Goal: Task Accomplishment & Management: Complete application form

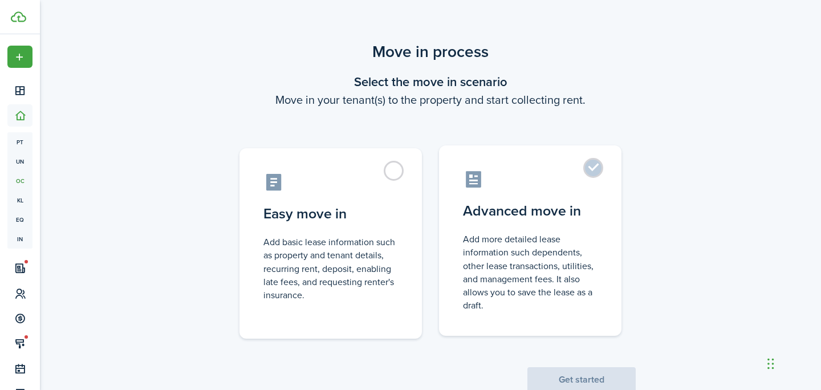
click at [534, 160] on label "Advanced move in Add more detailed lease information such dependents, other lea…" at bounding box center [530, 240] width 183 height 191
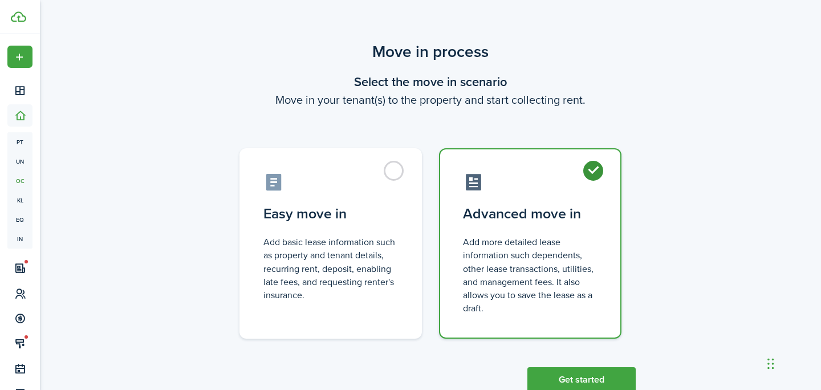
radio input "true"
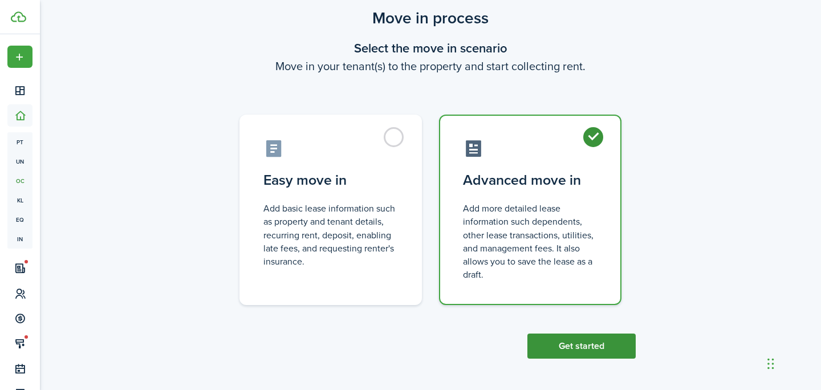
click at [564, 349] on button "Get started" at bounding box center [582, 346] width 108 height 25
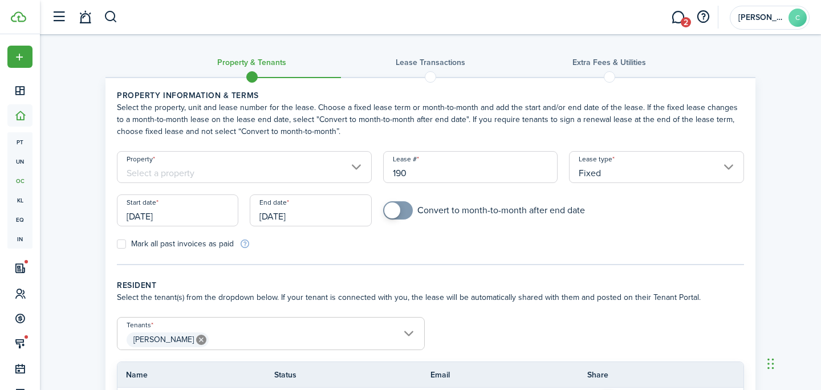
click at [286, 173] on input "Property" at bounding box center [244, 167] width 255 height 32
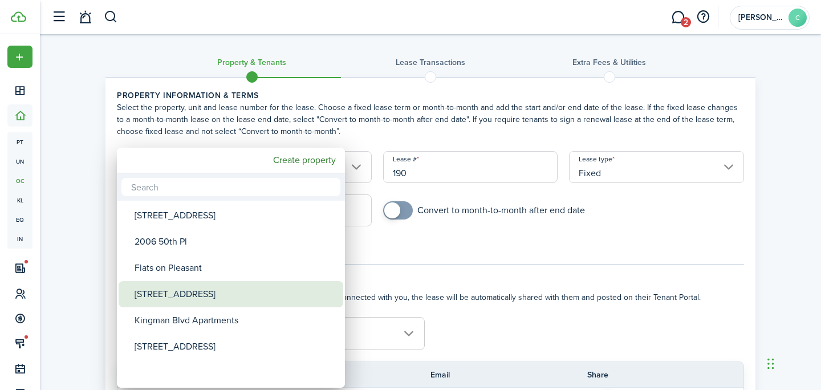
click at [224, 304] on div "[STREET_ADDRESS]" at bounding box center [236, 294] width 202 height 26
type input "[STREET_ADDRESS]"
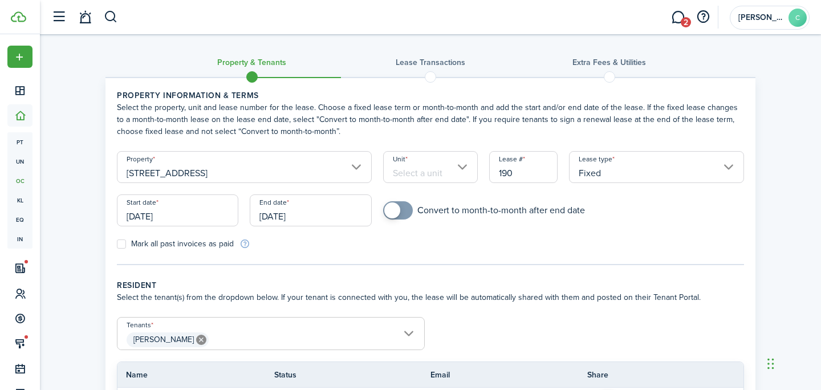
click at [422, 175] on input "Unit" at bounding box center [430, 167] width 95 height 32
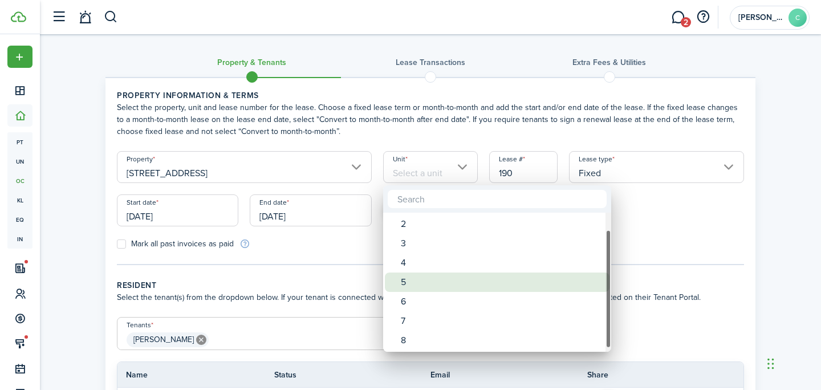
click at [426, 284] on div "5" at bounding box center [502, 282] width 202 height 19
type input "5"
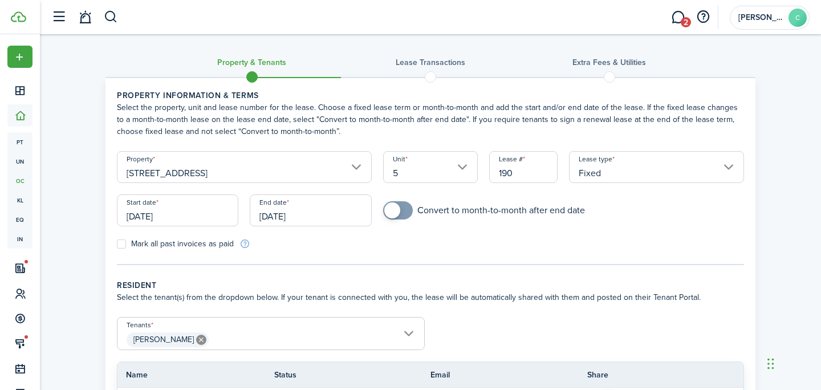
click at [173, 209] on input "[DATE]" at bounding box center [177, 211] width 121 height 32
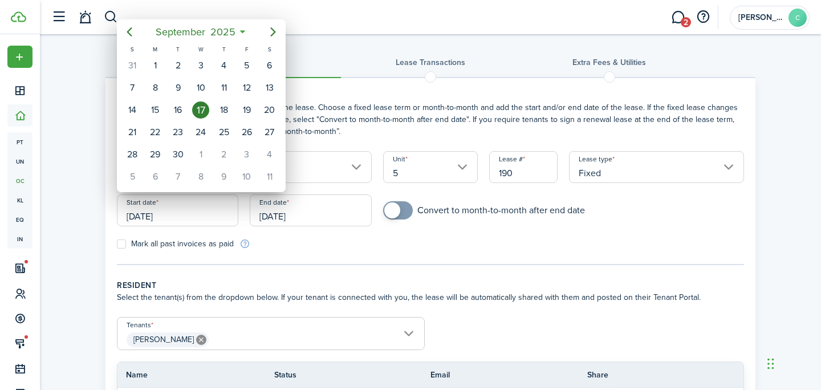
click at [274, 37] on icon "Next page" at bounding box center [273, 32] width 14 height 14
click at [204, 64] on div "1" at bounding box center [200, 65] width 17 height 17
type input "[DATE]"
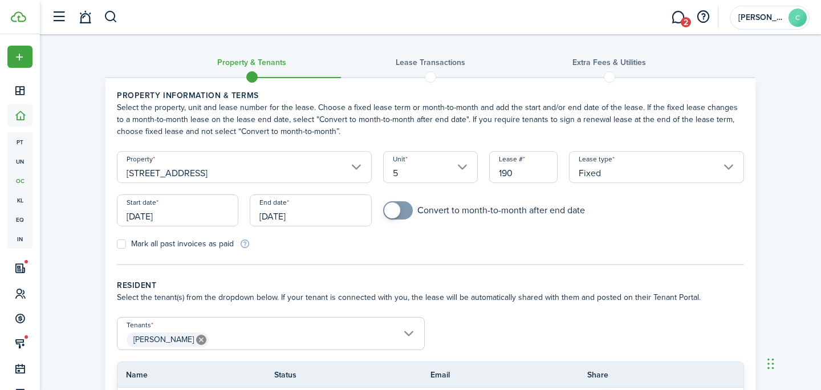
click at [291, 203] on input "[DATE]" at bounding box center [310, 211] width 121 height 32
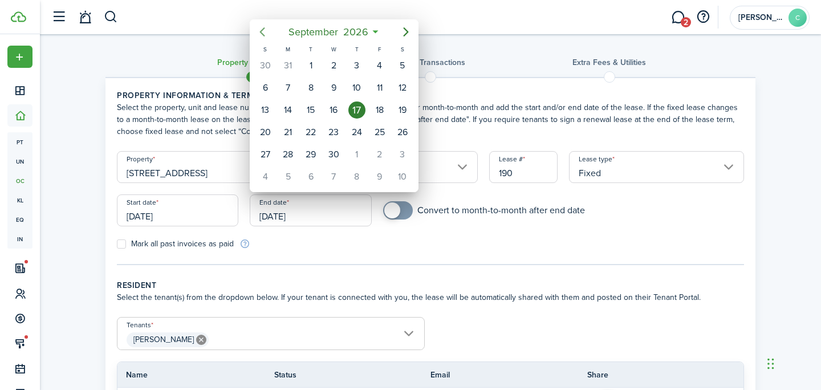
click at [257, 26] on icon "Previous page" at bounding box center [263, 32] width 14 height 14
click at [283, 176] on div "31" at bounding box center [288, 176] width 17 height 17
type input "[DATE]"
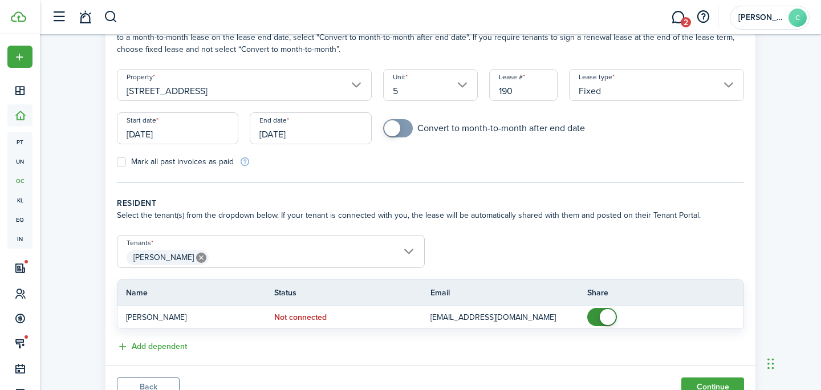
scroll to position [132, 0]
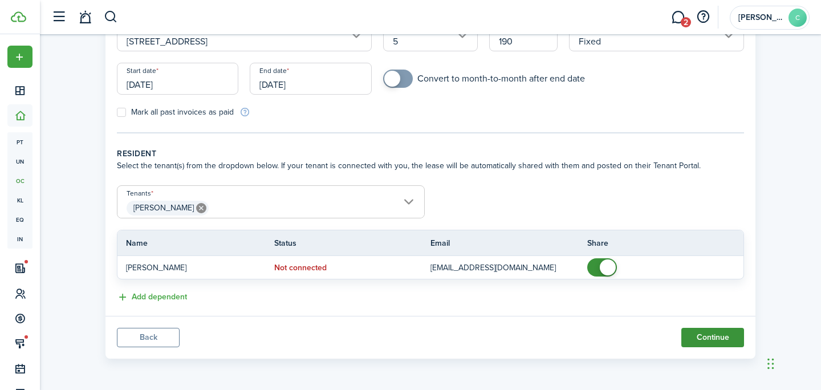
click at [710, 345] on button "Continue" at bounding box center [713, 337] width 63 height 19
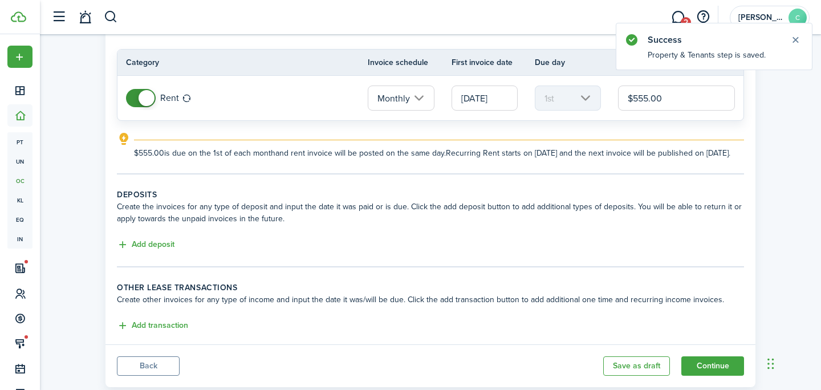
scroll to position [108, 0]
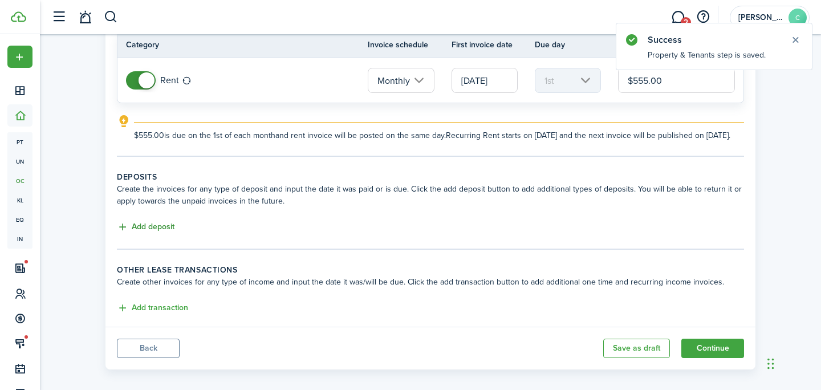
click at [146, 234] on button "Add deposit" at bounding box center [146, 227] width 58 height 13
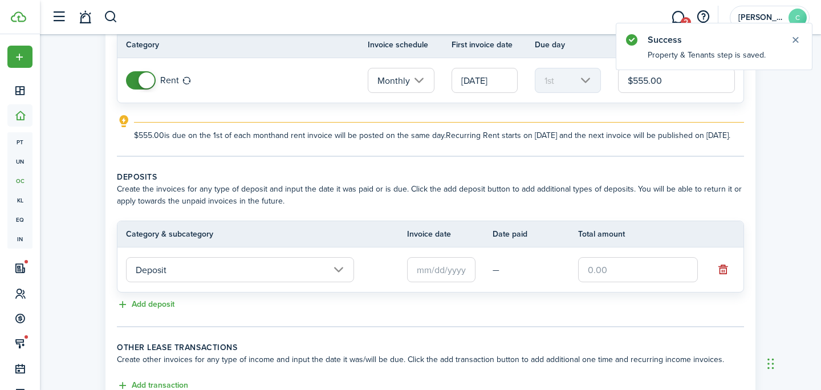
click at [419, 278] on input "text" at bounding box center [441, 269] width 68 height 25
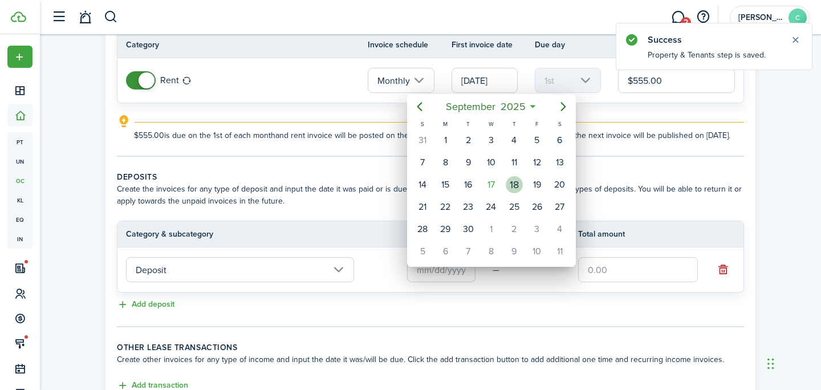
click at [510, 181] on div "18" at bounding box center [514, 184] width 17 height 17
type input "[DATE]"
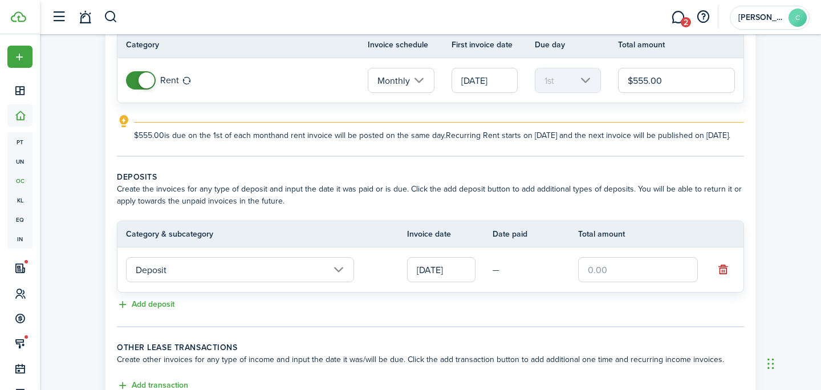
click at [626, 282] on input "text" at bounding box center [638, 269] width 120 height 25
click at [436, 273] on input "[DATE]" at bounding box center [441, 269] width 68 height 25
type input "$805.00"
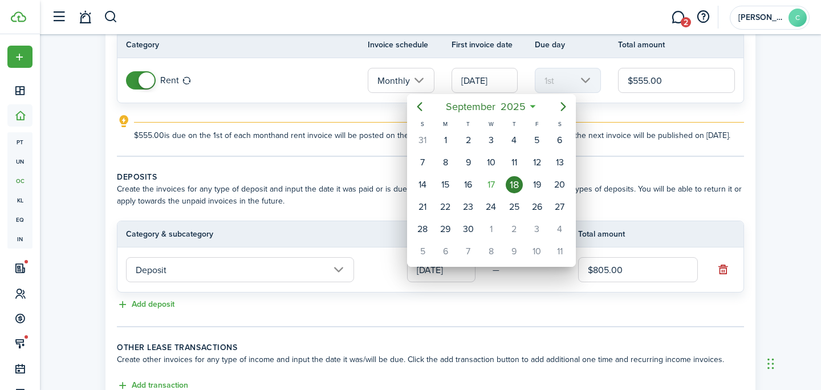
click at [230, 274] on div at bounding box center [411, 195] width 1004 height 573
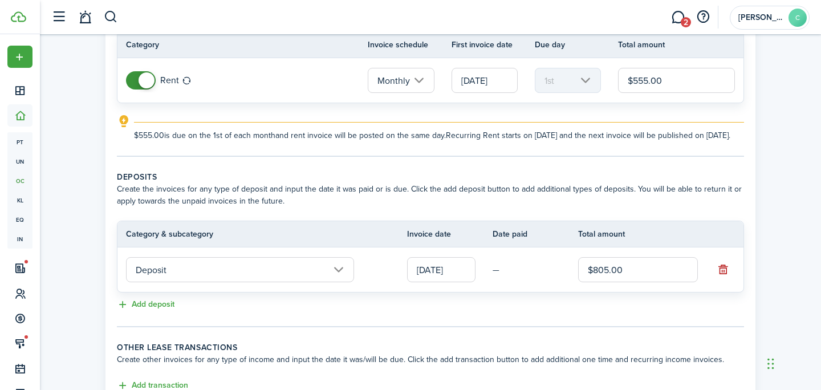
scroll to position [208, 0]
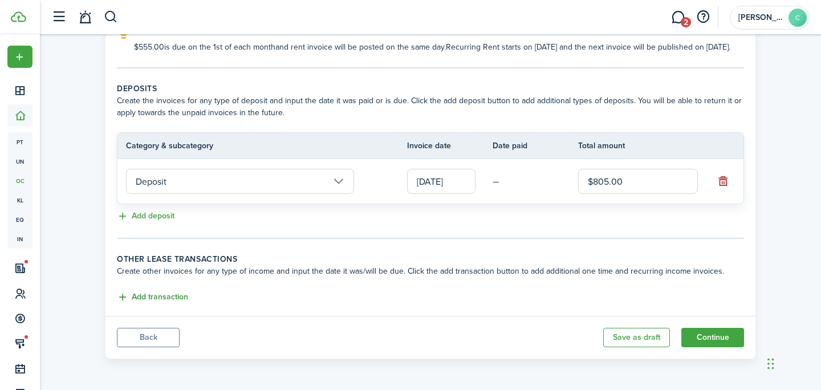
click at [180, 292] on button "Add transaction" at bounding box center [152, 297] width 71 height 13
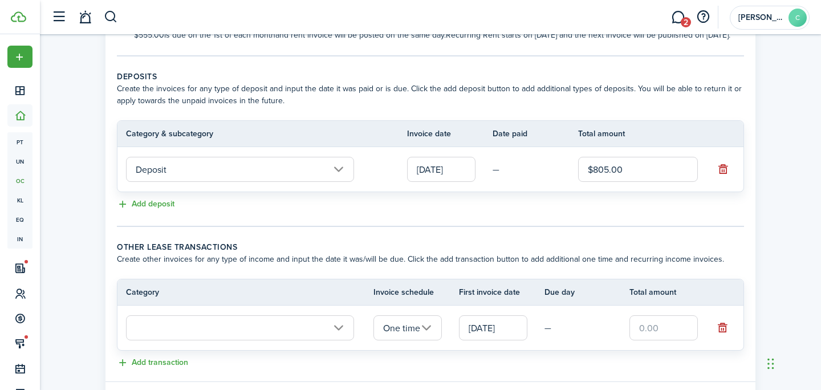
click at [227, 334] on input "text" at bounding box center [240, 327] width 228 height 25
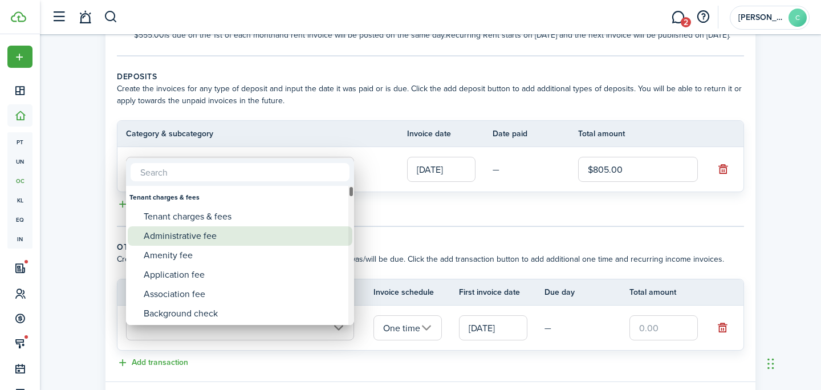
click at [211, 233] on div "Administrative fee" at bounding box center [245, 235] width 202 height 19
type input "Tenant charges & fees / Administrative fee"
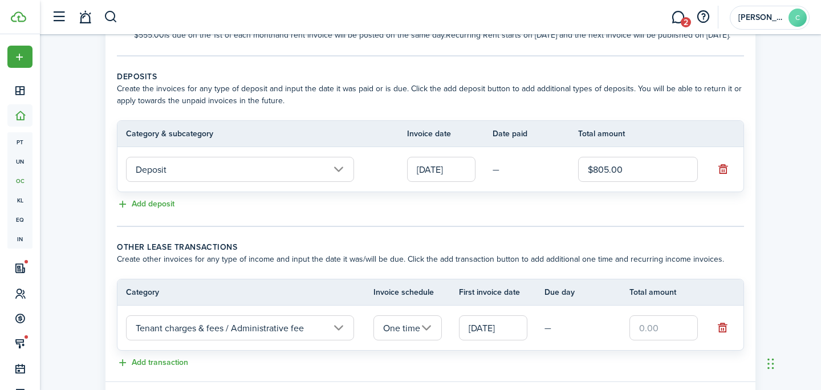
click at [404, 338] on input "One time" at bounding box center [408, 327] width 68 height 25
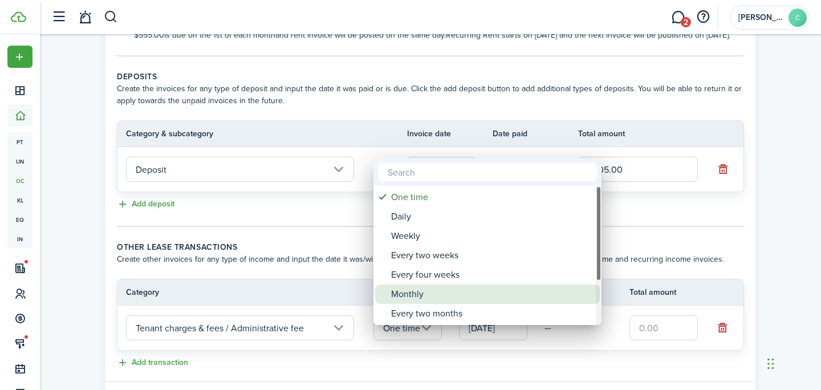
click at [428, 291] on div "Monthly" at bounding box center [492, 294] width 202 height 19
type input "Monthly"
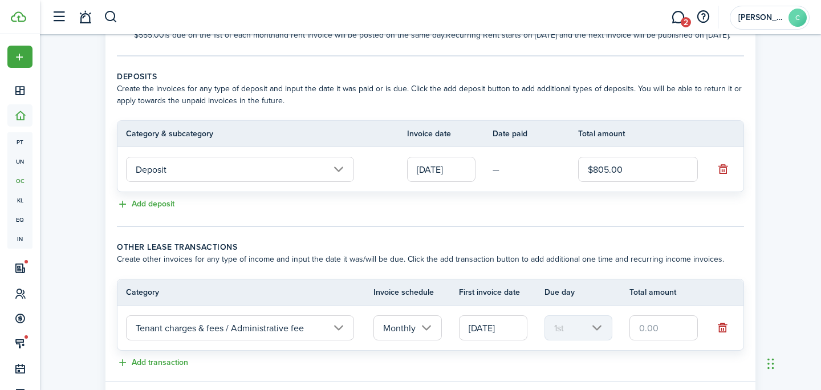
click at [635, 341] on input "text" at bounding box center [664, 327] width 68 height 25
type input "$5.00"
click at [146, 370] on button "Add transaction" at bounding box center [152, 362] width 71 height 13
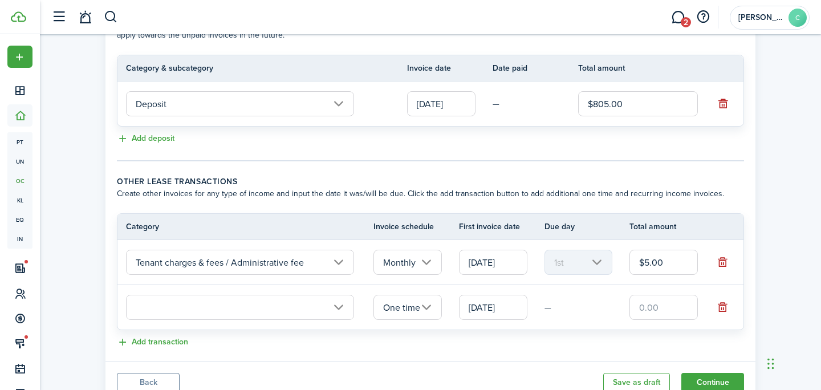
scroll to position [286, 0]
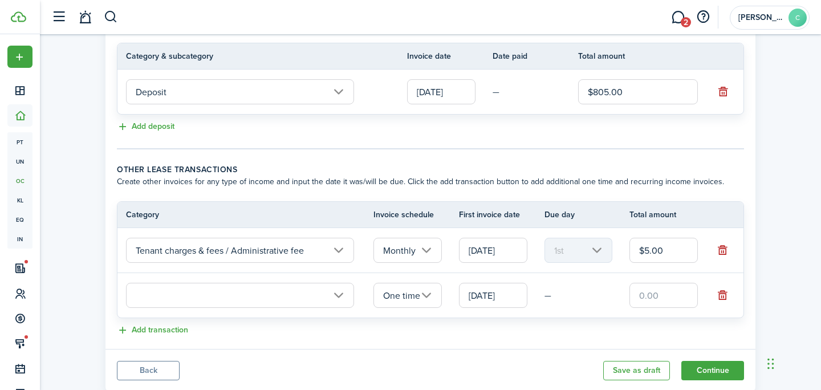
click at [188, 302] on input "text" at bounding box center [240, 295] width 228 height 25
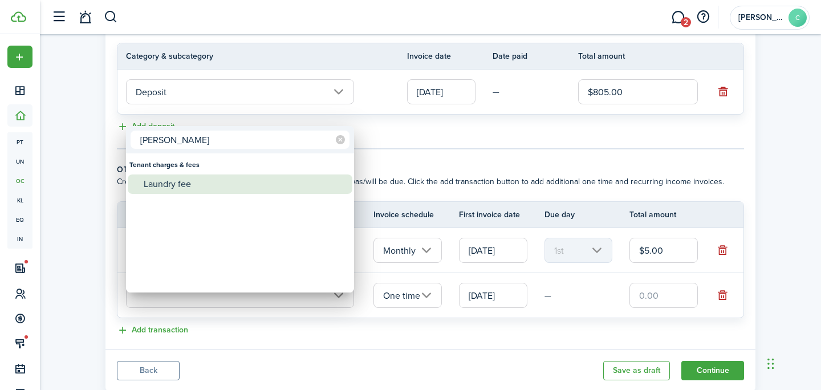
type input "[PERSON_NAME]"
click at [216, 179] on div "Laundry fee" at bounding box center [245, 184] width 202 height 19
type input "Tenant charges & fees / Laundry fee"
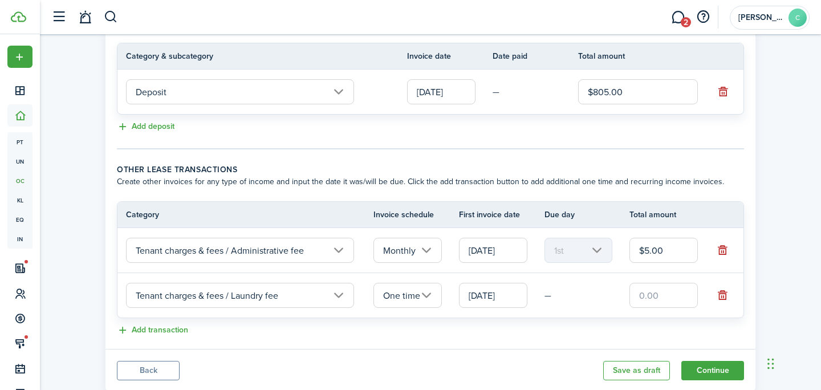
click at [377, 308] on input "One time" at bounding box center [408, 295] width 68 height 25
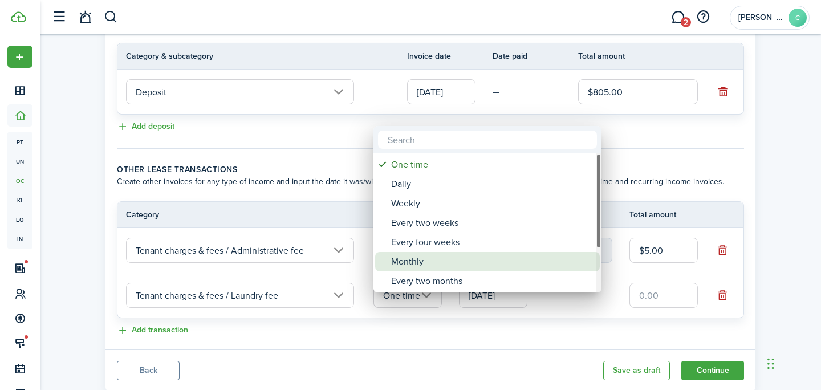
click at [424, 253] on div "Monthly" at bounding box center [492, 261] width 202 height 19
type input "Monthly"
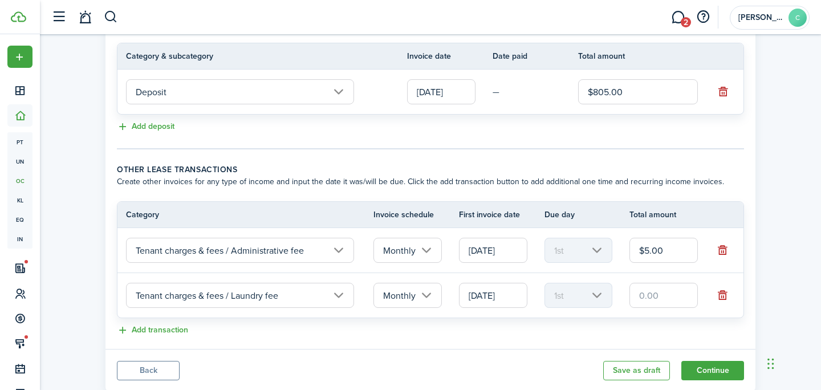
click at [654, 308] on input "text" at bounding box center [664, 295] width 68 height 25
type input "$10.00"
click at [164, 337] on button "Add transaction" at bounding box center [152, 330] width 71 height 13
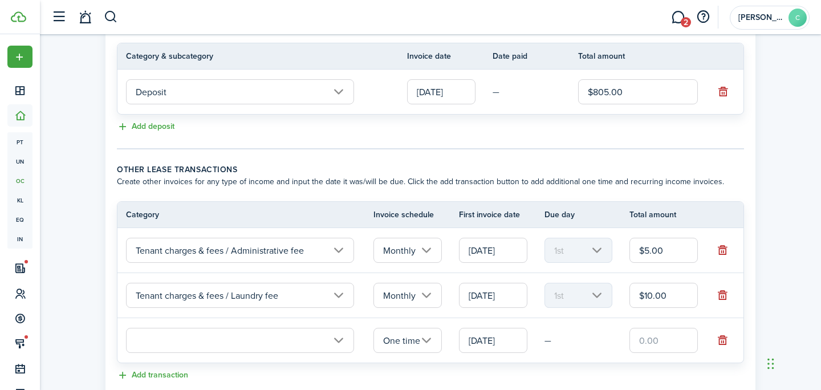
click at [197, 353] on input "text" at bounding box center [240, 340] width 228 height 25
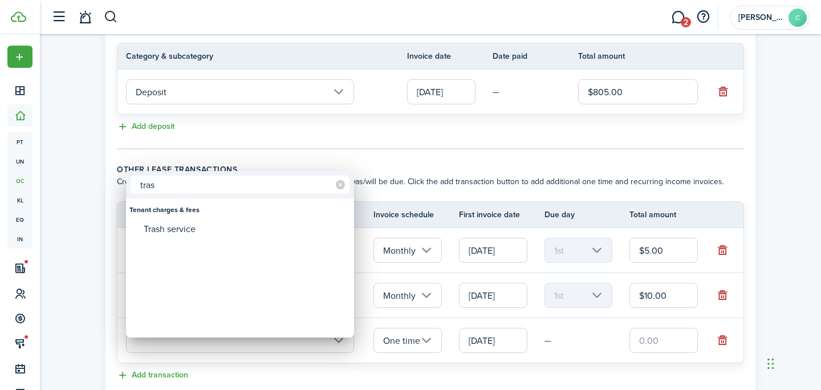
type input "tras"
click at [192, 230] on div "Trash service" at bounding box center [245, 229] width 202 height 19
type input "Tenant charges & fees / Trash service"
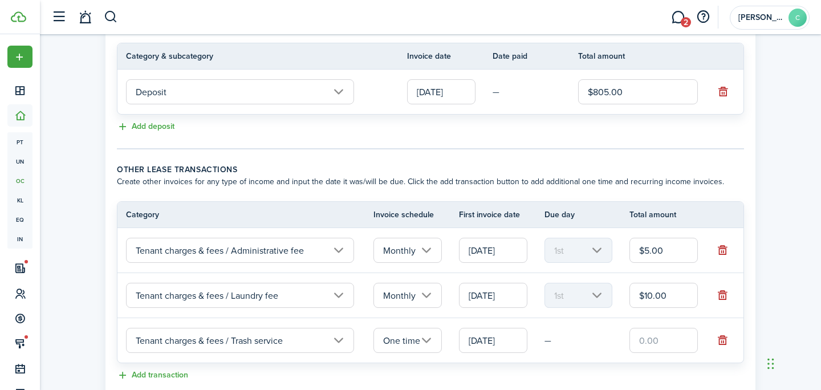
click at [423, 351] on input "One time" at bounding box center [408, 340] width 68 height 25
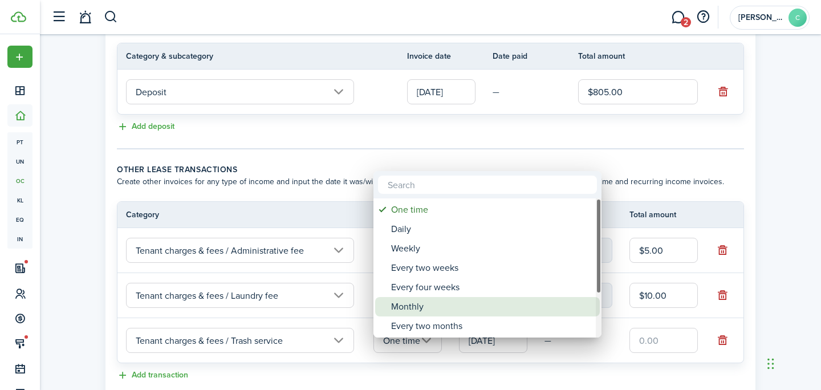
click at [420, 304] on div "Monthly" at bounding box center [492, 306] width 202 height 19
type input "Monthly"
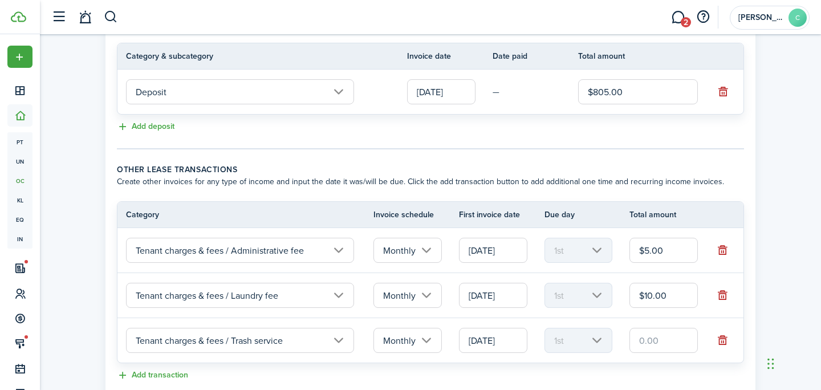
click at [647, 353] on input "text" at bounding box center [664, 340] width 68 height 25
type input "$10.38"
click at [773, 322] on div "Property & Tenants Lease Transactions Extra fees & Utilities Additional Service…" at bounding box center [430, 95] width 781 height 694
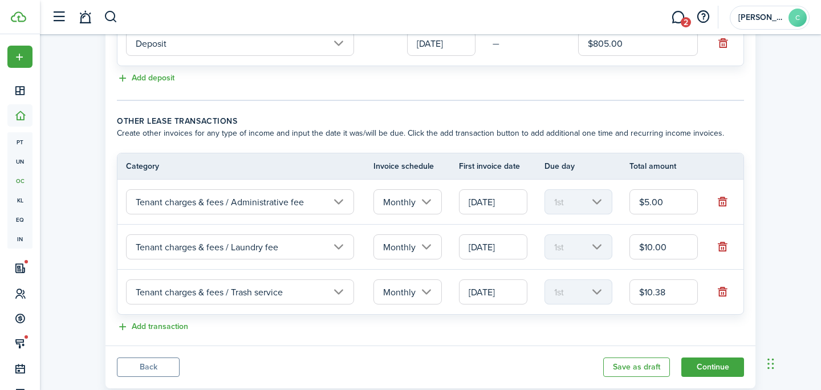
scroll to position [376, 0]
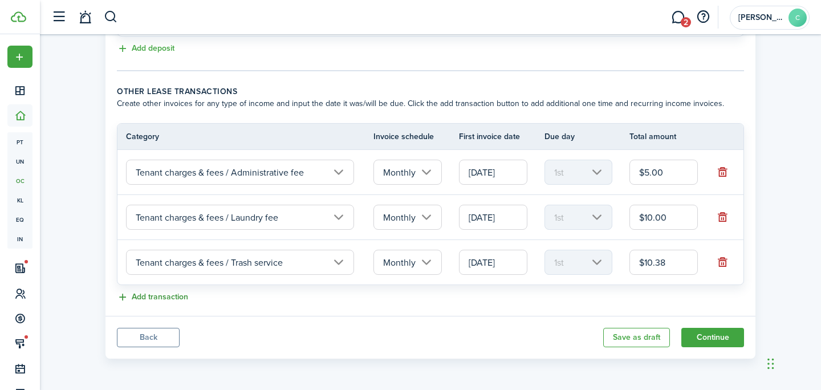
click at [156, 292] on button "Add transaction" at bounding box center [152, 297] width 71 height 13
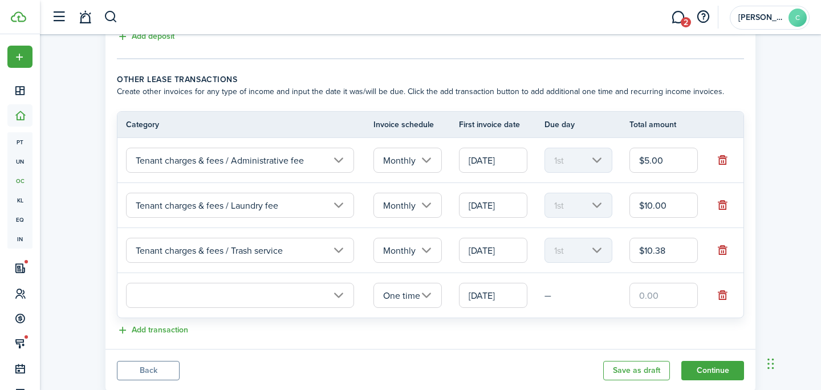
click at [177, 298] on input "text" at bounding box center [240, 295] width 228 height 25
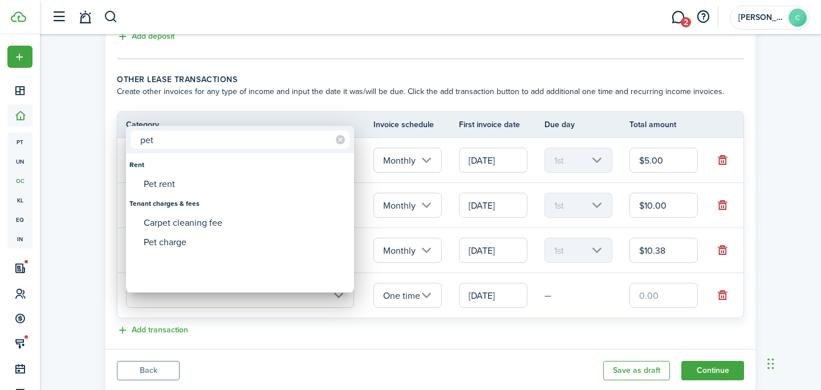
type input "pet"
click at [184, 170] on div "Rent" at bounding box center [239, 164] width 221 height 19
click at [182, 180] on div "Pet rent" at bounding box center [245, 184] width 202 height 19
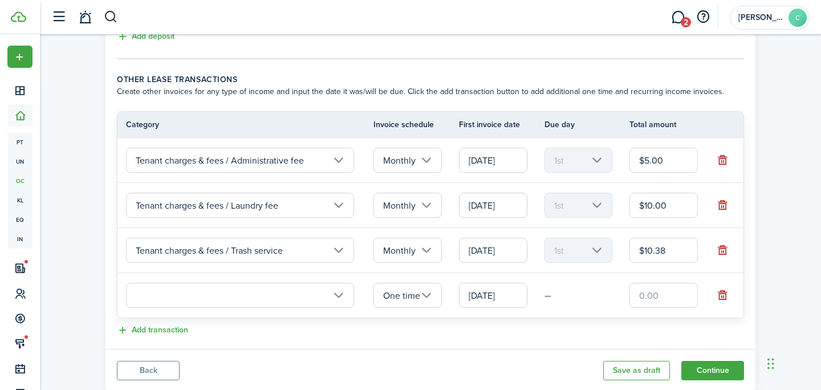
type input "Rent / Pet rent"
click at [400, 302] on input "One time" at bounding box center [408, 295] width 68 height 25
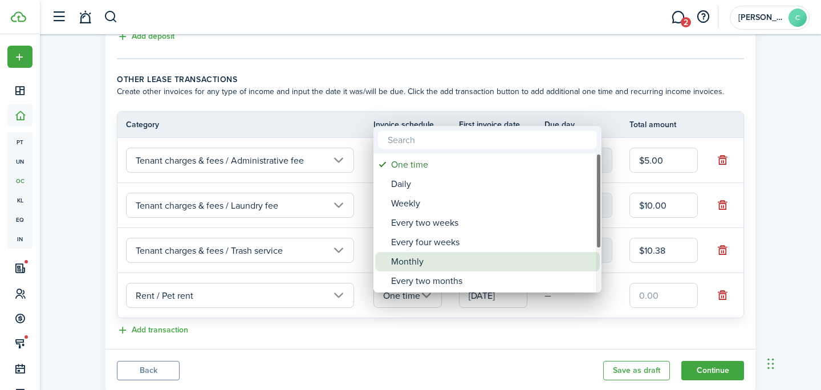
click at [416, 256] on div "Monthly" at bounding box center [492, 261] width 202 height 19
type input "Monthly"
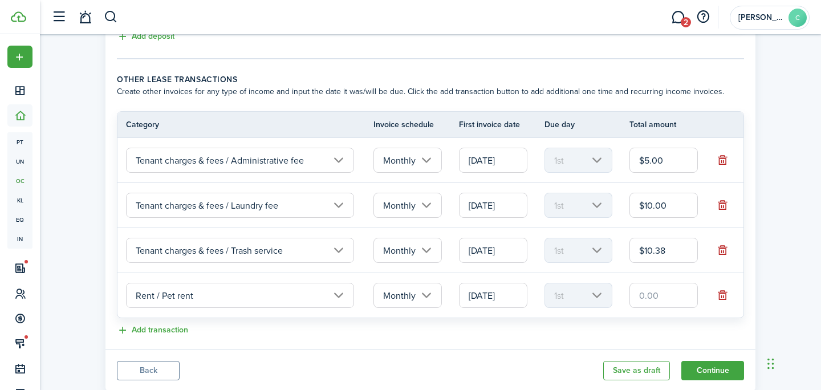
click at [647, 308] on input "text" at bounding box center [664, 295] width 68 height 25
type input "$15.00"
click at [810, 297] on div "Property & Tenants Lease Transactions Extra fees & Utilities Additional Service…" at bounding box center [430, 27] width 781 height 739
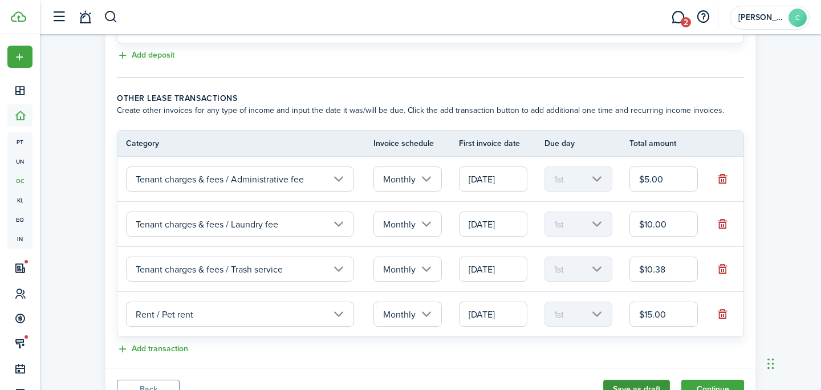
scroll to position [421, 0]
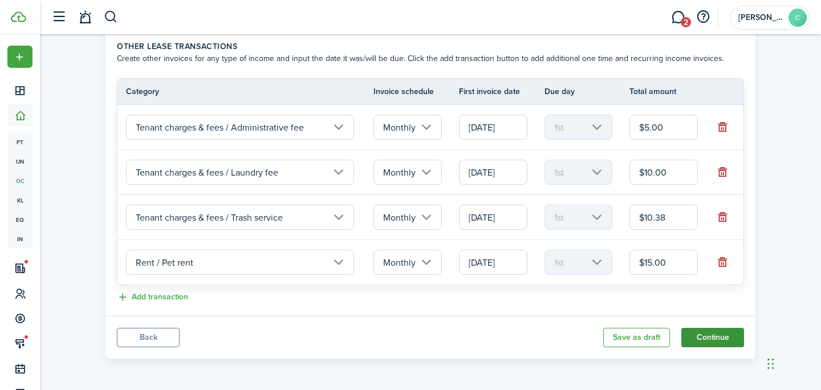
click at [715, 339] on button "Continue" at bounding box center [713, 337] width 63 height 19
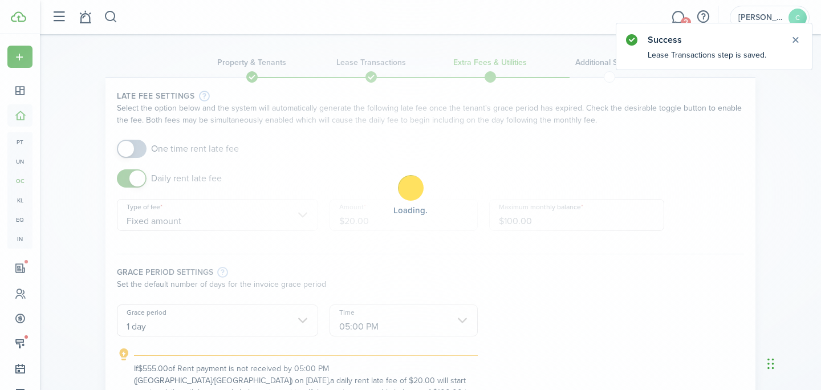
scroll to position [2, 0]
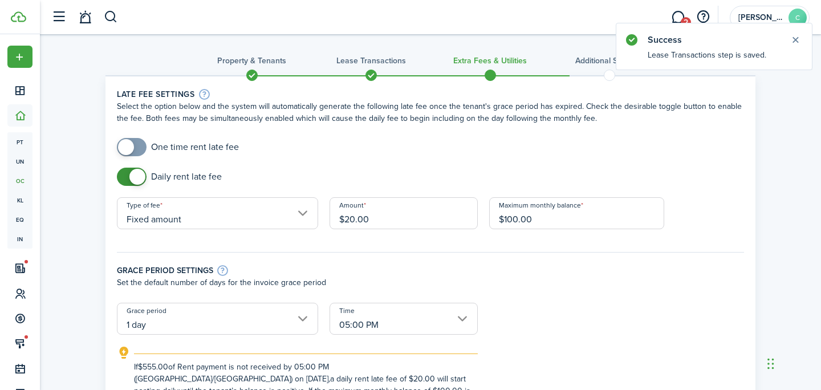
drag, startPoint x: 382, startPoint y: 218, endPoint x: 324, endPoint y: 216, distance: 58.3
click at [327, 216] on div "Amount $20.00" at bounding box center [404, 218] width 160 height 43
type input "$12.00"
click at [559, 223] on input "$100.00" at bounding box center [576, 213] width 175 height 32
drag, startPoint x: 559, startPoint y: 223, endPoint x: 517, endPoint y: 223, distance: 42.2
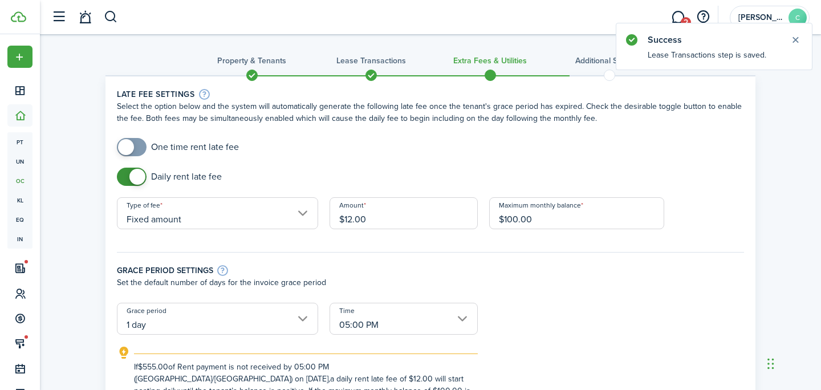
click at [520, 223] on input "$100.00" at bounding box center [576, 213] width 175 height 32
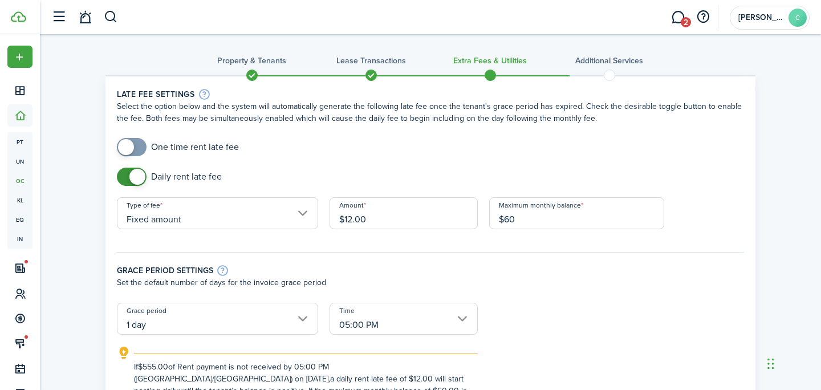
type input "$60.00"
click at [446, 261] on div "Grace period settings Set the default number of days for the invoice grace peri…" at bounding box center [430, 272] width 639 height 62
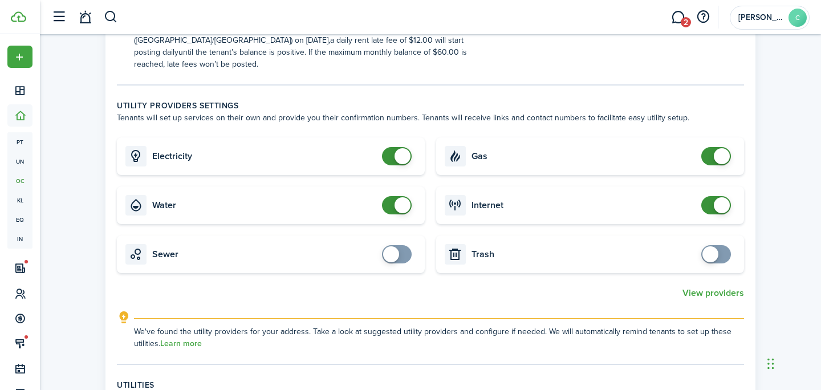
scroll to position [342, 0]
click at [400, 211] on div "Electricity Gas Water Internet Sewer Trash View providers We've found the utili…" at bounding box center [430, 242] width 639 height 212
checkbox input "false"
click at [400, 196] on span at bounding box center [403, 204] width 16 height 16
checkbox input "false"
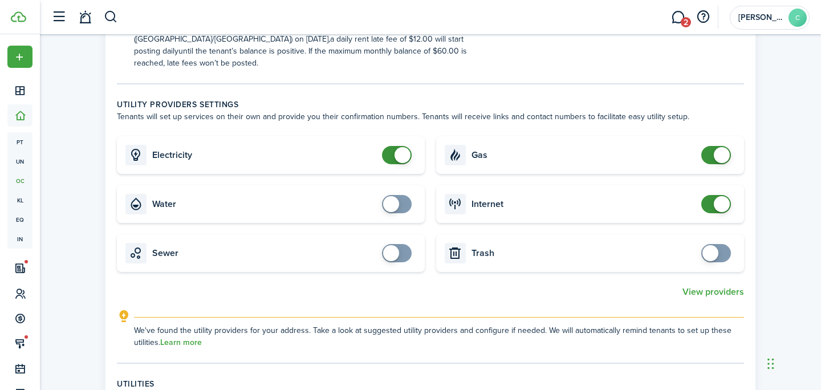
click at [402, 147] on span at bounding box center [403, 155] width 16 height 16
checkbox input "false"
click at [719, 149] on span at bounding box center [722, 155] width 16 height 16
checkbox input "false"
click at [712, 195] on span at bounding box center [716, 204] width 11 height 18
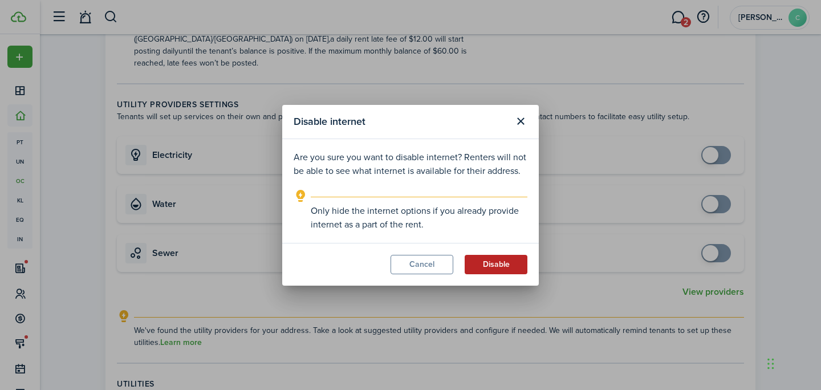
click at [493, 265] on button "Disable" at bounding box center [496, 264] width 63 height 19
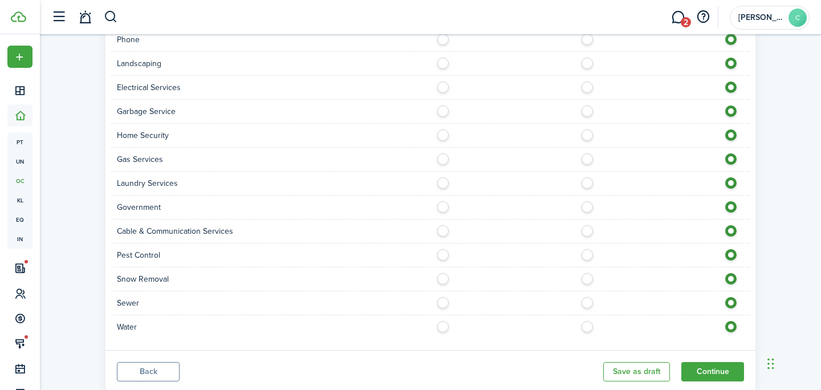
scroll to position [880, 0]
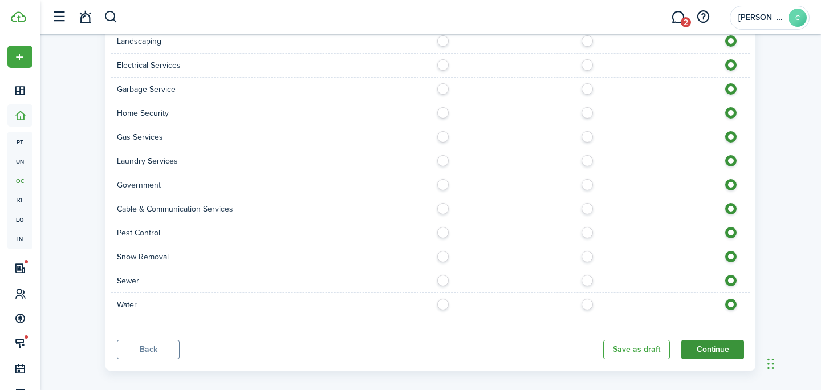
click at [710, 341] on button "Continue" at bounding box center [713, 349] width 63 height 19
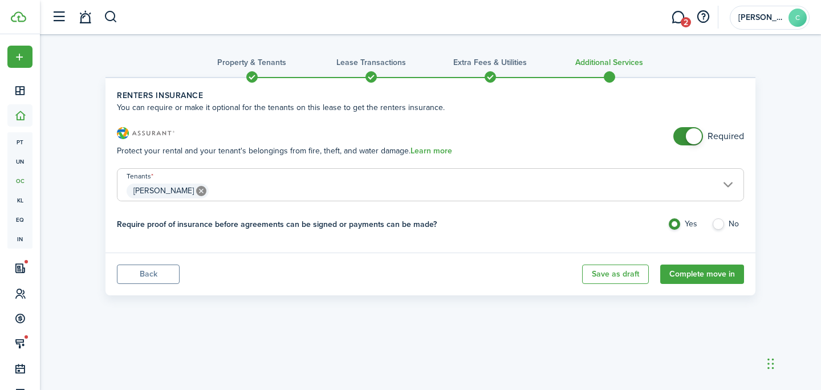
click at [719, 227] on label "No" at bounding box center [728, 226] width 33 height 17
radio input "false"
radio input "true"
click at [712, 270] on button "Complete move in" at bounding box center [703, 274] width 84 height 19
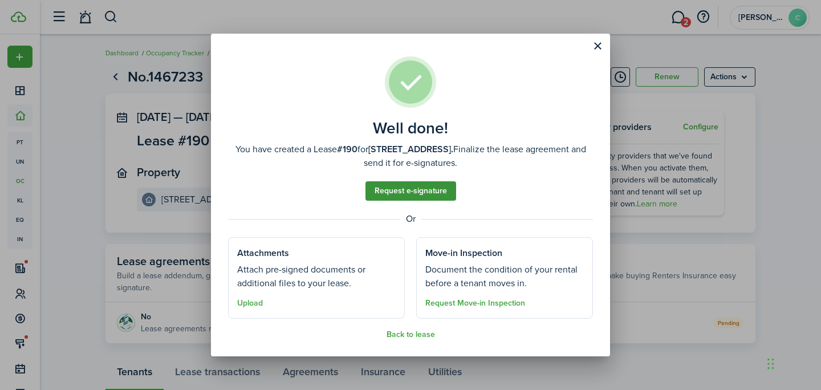
click at [419, 195] on link "Request e-signature" at bounding box center [411, 190] width 91 height 19
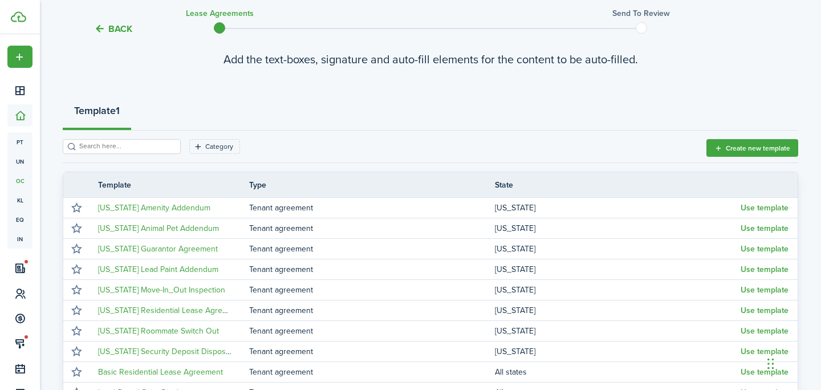
scroll to position [241, 0]
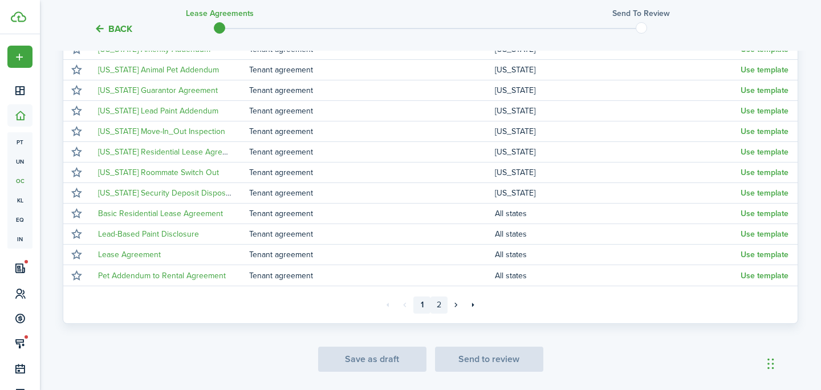
click at [441, 297] on link "2" at bounding box center [439, 305] width 17 height 17
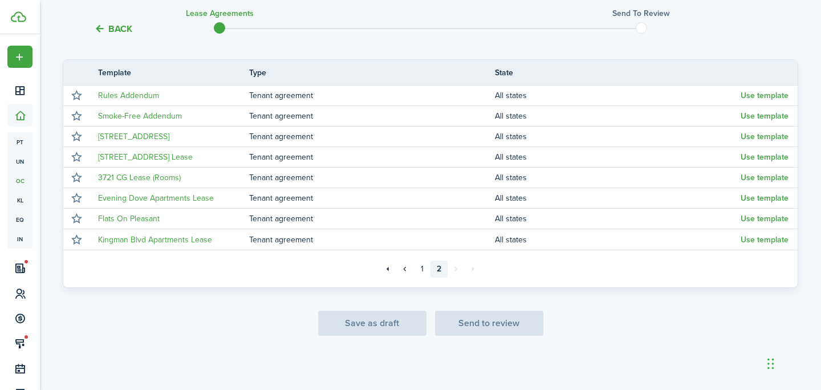
scroll to position [168, 0]
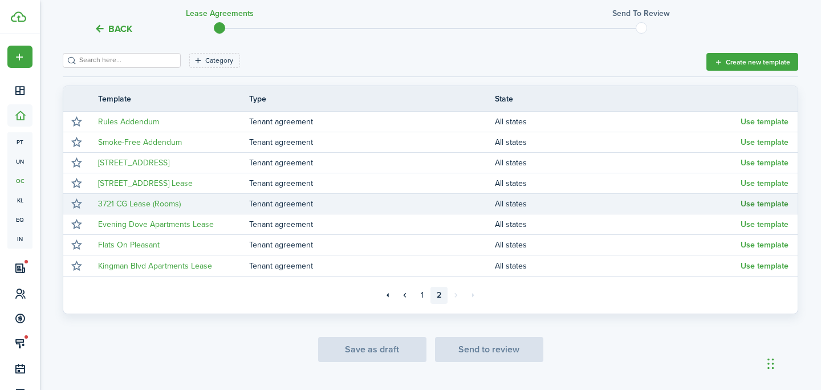
click at [771, 205] on button "Use template" at bounding box center [765, 204] width 48 height 9
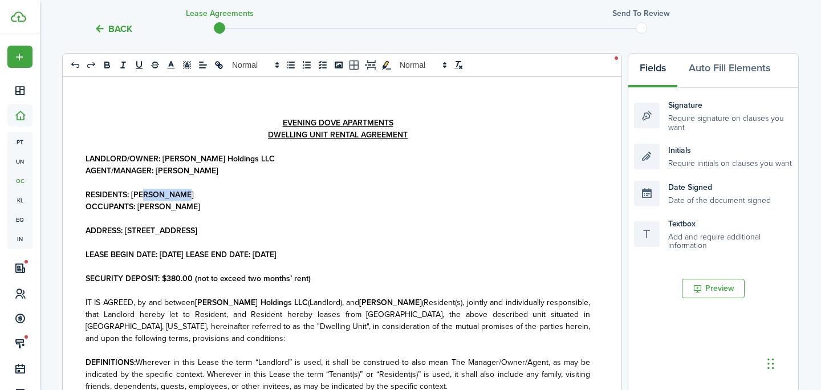
drag, startPoint x: 187, startPoint y: 196, endPoint x: 142, endPoint y: 196, distance: 45.1
click at [142, 196] on p "RESIDENTS: [PERSON_NAME]" at bounding box center [338, 195] width 505 height 12
drag, startPoint x: 180, startPoint y: 200, endPoint x: 156, endPoint y: 200, distance: 24.5
click at [156, 200] on p "RESIDENTS: [PERSON_NAME]" at bounding box center [338, 195] width 505 height 12
click at [193, 199] on p "RESIDENTS: [PERSON_NAME]" at bounding box center [338, 195] width 505 height 12
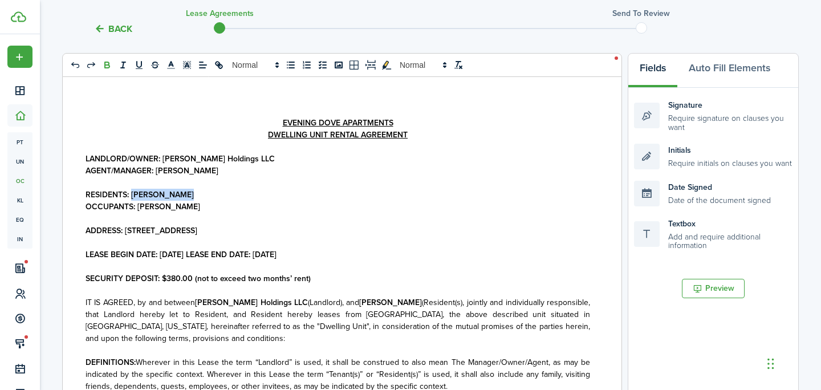
drag, startPoint x: 181, startPoint y: 192, endPoint x: 133, endPoint y: 198, distance: 48.3
click at [133, 198] on p "RESIDENTS: [PERSON_NAME]" at bounding box center [338, 195] width 505 height 12
copy strong "[PERSON_NAME]"
drag, startPoint x: 185, startPoint y: 206, endPoint x: 144, endPoint y: 207, distance: 41.1
click at [145, 206] on p "OCCUPANTS: [PERSON_NAME]" at bounding box center [338, 207] width 505 height 12
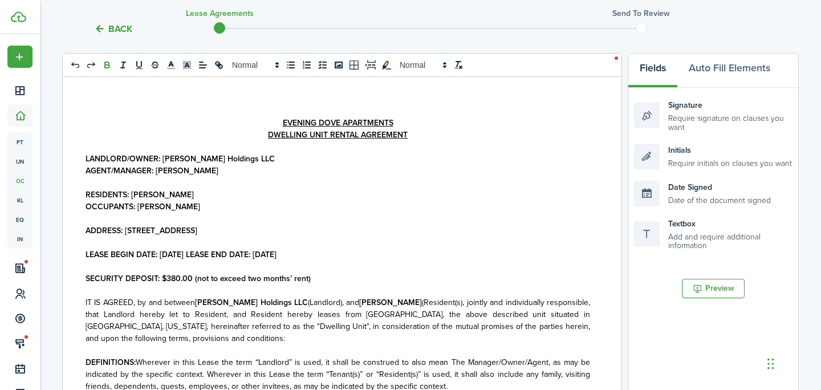
click at [197, 234] on strong "ADDRESS: [STREET_ADDRESS]" at bounding box center [142, 231] width 112 height 12
click at [166, 256] on strong "LEASE BEGIN DATE: [DATE] LEASE END DATE: [DATE]" at bounding box center [181, 255] width 191 height 12
click at [181, 257] on strong "LEASE BEGIN DATE: [DATE] LEASE END DATE: [DATE]" at bounding box center [181, 255] width 191 height 12
click at [201, 260] on strong "LEASE BEGIN DATE: [DATE] LEASE END DATE: [DATE]" at bounding box center [181, 255] width 191 height 12
click at [277, 256] on strong "LEASE BEGIN DATE: [DATE] LEASE END DATE: [DATE]" at bounding box center [181, 255] width 191 height 12
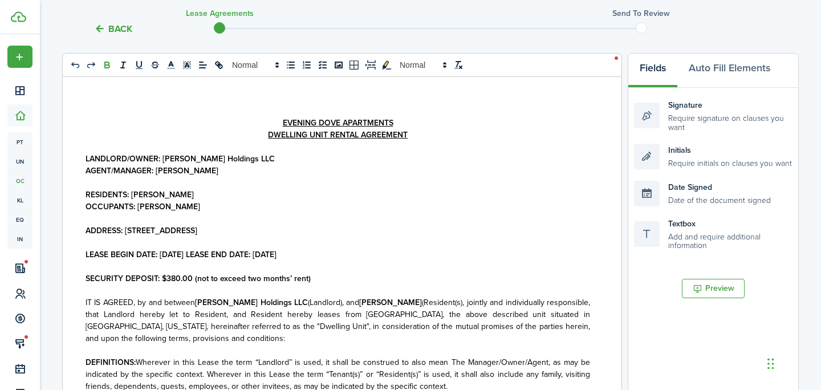
click at [277, 257] on strong "LEASE BEGIN DATE: [DATE] LEASE END DATE: [DATE]" at bounding box center [181, 255] width 191 height 12
click at [316, 256] on p "LEASE BEGIN DATE: [DATE] LEASE END DATE: [DATE]" at bounding box center [338, 255] width 505 height 12
click at [180, 281] on strong "SECURITY DEPOSIT: $380.00 (not to exceed two months’ rent)" at bounding box center [198, 279] width 225 height 12
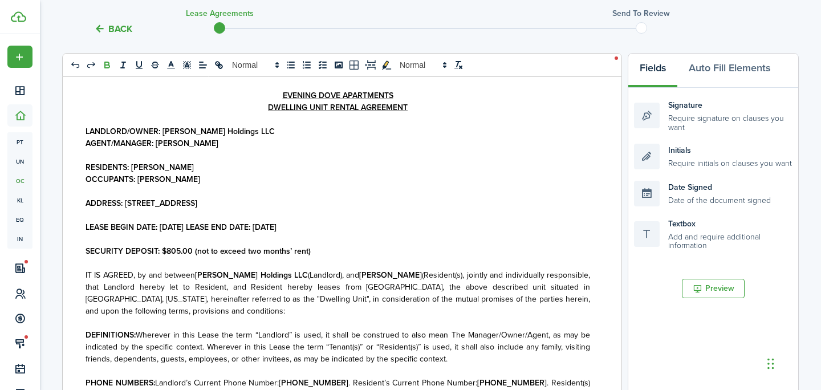
click at [179, 160] on p at bounding box center [338, 155] width 505 height 12
drag, startPoint x: 179, startPoint y: 168, endPoint x: 133, endPoint y: 167, distance: 45.1
click at [133, 167] on p "RESIDENTS: [PERSON_NAME]" at bounding box center [338, 167] width 505 height 12
copy strong "[PERSON_NAME]"
drag, startPoint x: 375, startPoint y: 281, endPoint x: 355, endPoint y: 280, distance: 20.0
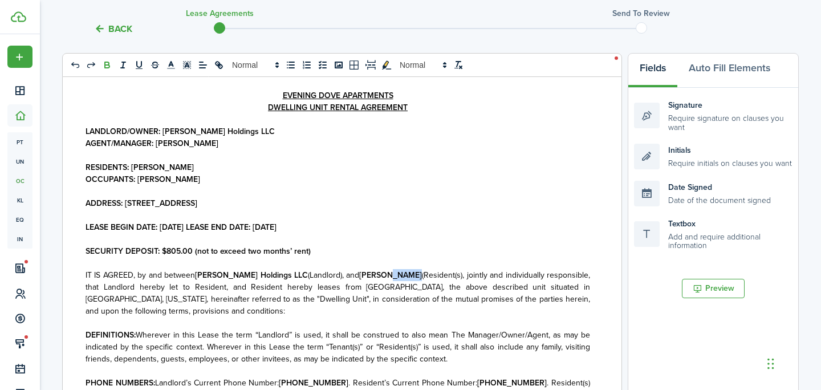
click at [355, 280] on p "IT IS AGREED, by and between [PERSON_NAME] Holdings LLC (Landlord), and [PERSON…" at bounding box center [338, 293] width 505 height 48
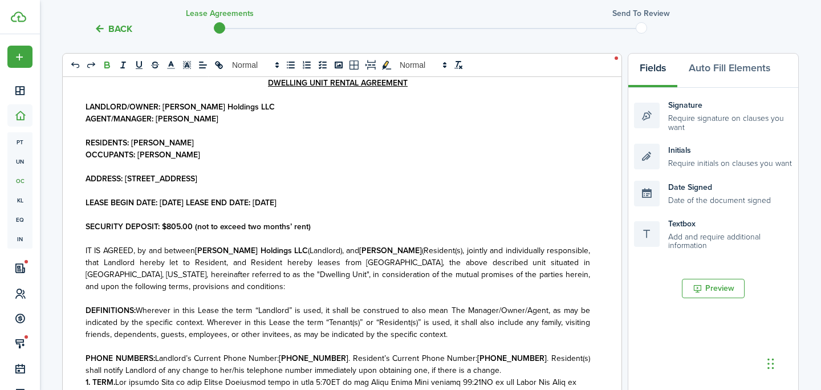
scroll to position [75, 0]
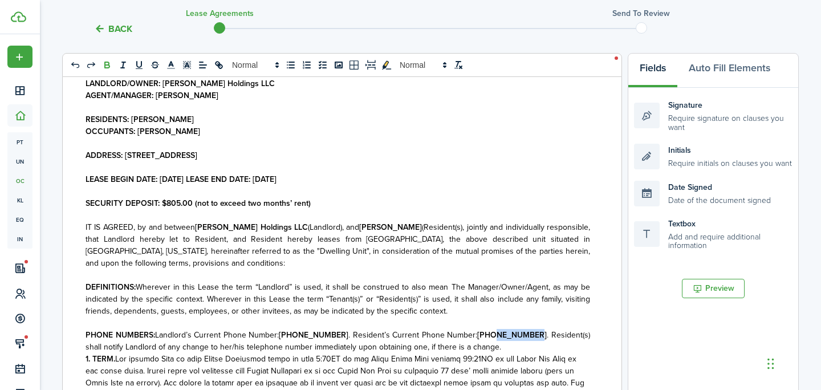
drag, startPoint x: 506, startPoint y: 327, endPoint x: 471, endPoint y: 327, distance: 35.4
click at [477, 329] on strong "[PHONE_NUMBER]" at bounding box center [512, 335] width 70 height 12
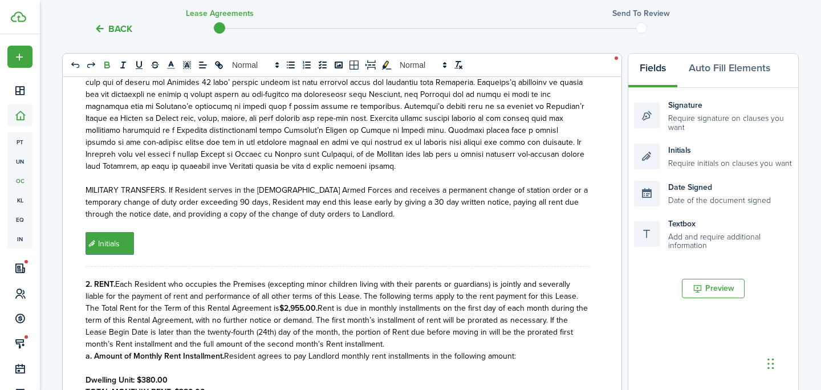
scroll to position [506, 0]
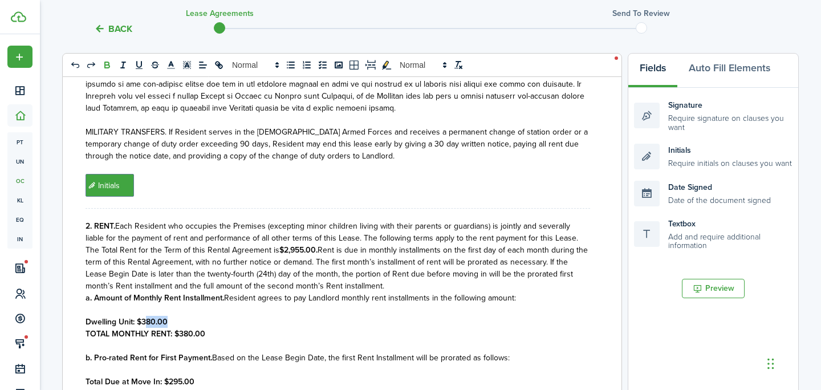
drag, startPoint x: 174, startPoint y: 311, endPoint x: 148, endPoint y: 312, distance: 26.2
click at [148, 316] on p "Dwelling Unit: $380.00" at bounding box center [338, 322] width 505 height 12
drag, startPoint x: 209, startPoint y: 327, endPoint x: 179, endPoint y: 329, distance: 30.8
click at [179, 329] on p "TOTAL MONTHLY RENT: $380.00" at bounding box center [338, 334] width 505 height 12
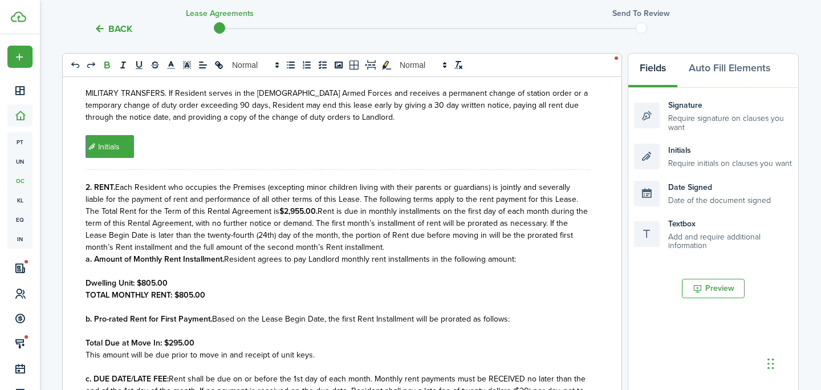
scroll to position [572, 0]
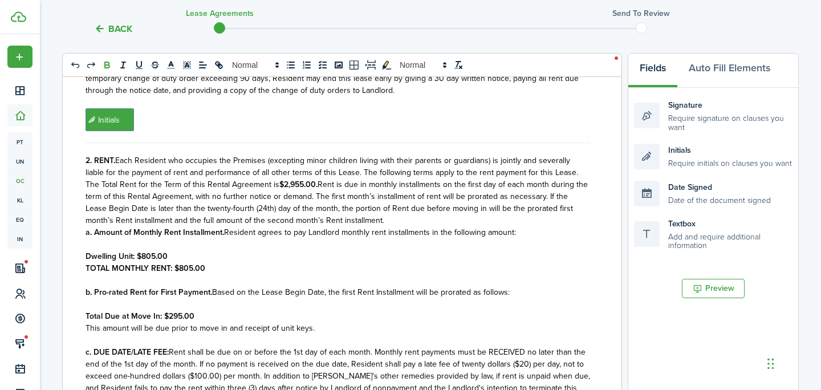
click at [179, 250] on p "Dwelling Unit: $805.00" at bounding box center [338, 256] width 505 height 12
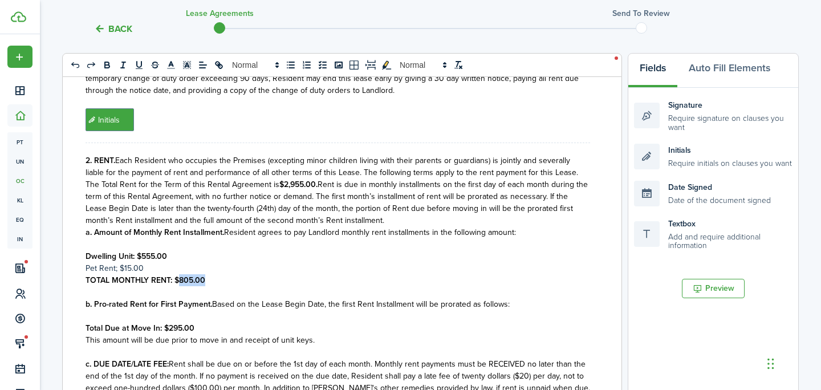
drag, startPoint x: 209, startPoint y: 269, endPoint x: 181, endPoint y: 271, distance: 28.0
click at [181, 274] on p "TOTAL MONTHLY RENT: $805.00" at bounding box center [338, 280] width 505 height 12
drag, startPoint x: 166, startPoint y: 258, endPoint x: 85, endPoint y: 259, distance: 81.0
click at [85, 259] on div "EVENING DOVE APARTMENTS DWELLING UNIT RENTAL AGREEMENT LANDLORD/OWNER: [PERSON_…" at bounding box center [338, 301] width 550 height 448
click at [119, 262] on p "Pet Rent; $15.00" at bounding box center [338, 268] width 505 height 12
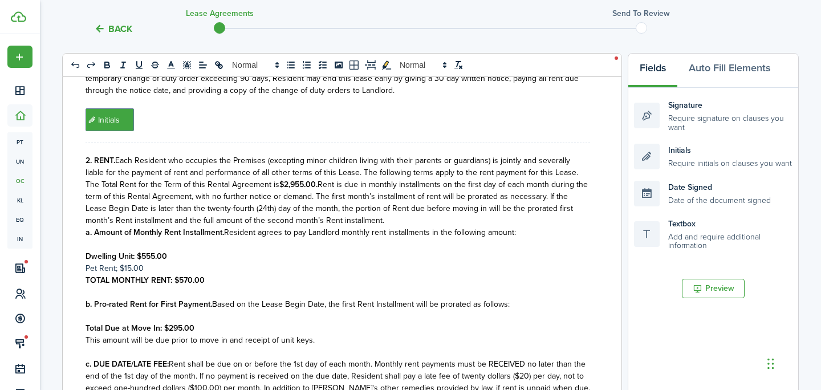
click at [117, 262] on p "Pet Rent; $15.00" at bounding box center [338, 268] width 505 height 12
drag, startPoint x: 144, startPoint y: 261, endPoint x: 32, endPoint y: 261, distance: 112.4
click at [32, 222] on landlord-dashboard "Create New Dashboard Portfolio pt Properties un Units oc Occupancy Tracker New …" at bounding box center [410, 27] width 821 height 390
click at [107, 65] on icon "bold" at bounding box center [107, 66] width 5 height 3
click at [274, 262] on p "Pet Rent: $15.00" at bounding box center [338, 268] width 505 height 12
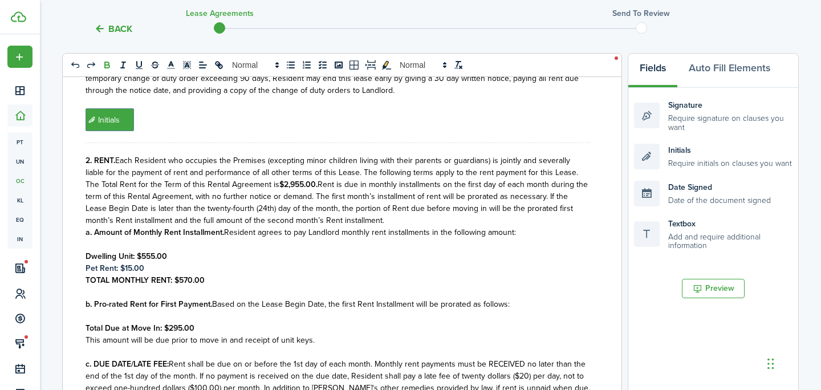
click at [164, 241] on p at bounding box center [338, 244] width 505 height 12
click at [172, 250] on p "Dwelling Unit: $555.00" at bounding box center [338, 256] width 505 height 12
click at [168, 250] on strong "Dwelling Unit: $555.00 Pet Rent: $15.00" at bounding box center [157, 256] width 143 height 12
click at [169, 250] on strong "Dwelling Unit: $555.00 Pet Rent: $15.00" at bounding box center [157, 256] width 143 height 12
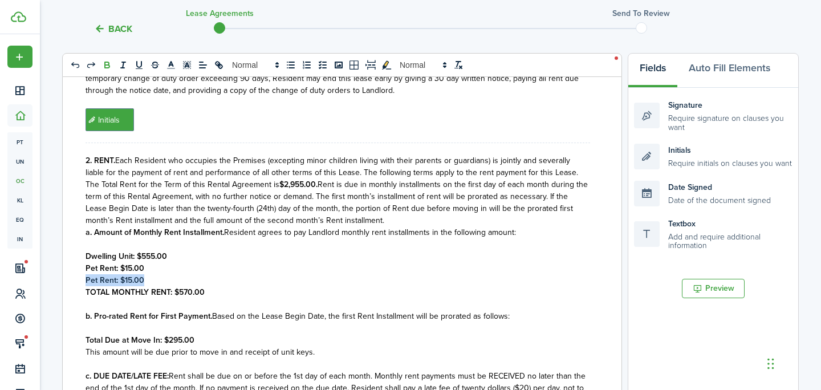
drag, startPoint x: 173, startPoint y: 273, endPoint x: 59, endPoint y: 269, distance: 114.2
click at [59, 269] on div "Back Lease Agreements Send to review Template editor Add the text-boxes, signat…" at bounding box center [430, 280] width 781 height 816
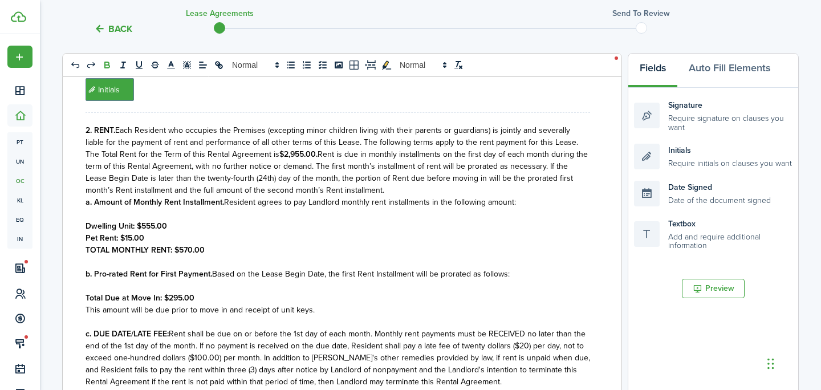
scroll to position [612, 0]
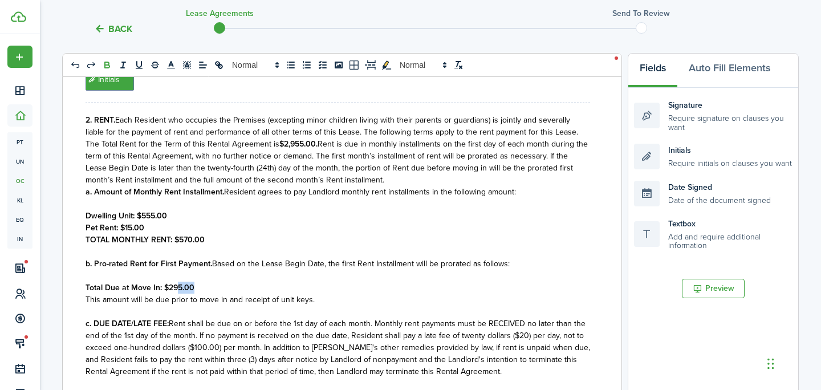
drag, startPoint x: 198, startPoint y: 279, endPoint x: 167, endPoint y: 278, distance: 31.4
click at [167, 282] on p "Total Due at Move In: $295.00" at bounding box center [338, 288] width 505 height 12
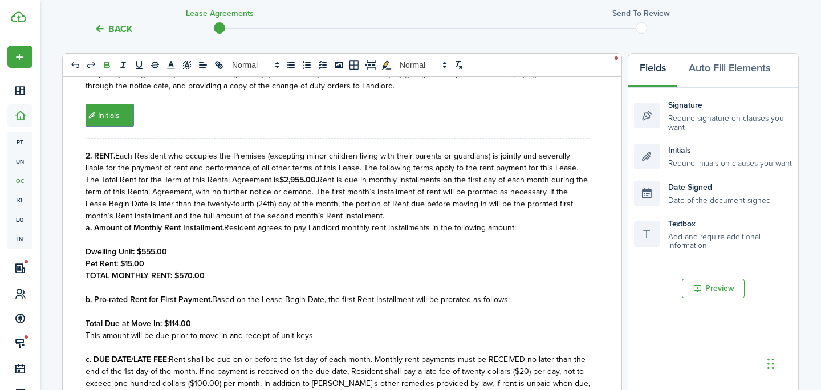
scroll to position [572, 0]
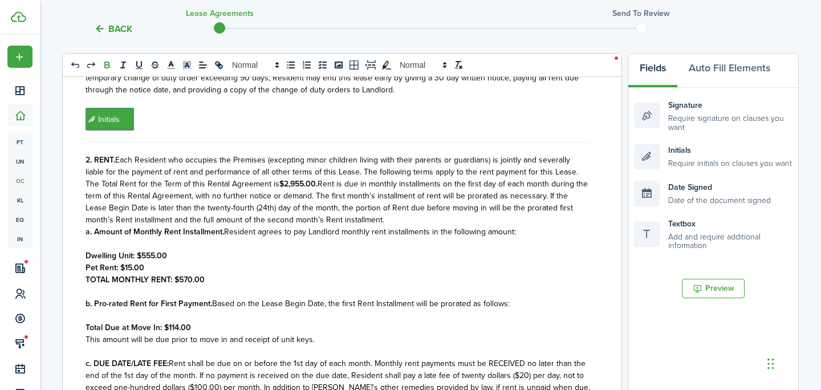
click at [279, 178] on strong "$2,955.00." at bounding box center [298, 184] width 38 height 12
click at [279, 178] on strong "$6,955.00." at bounding box center [298, 184] width 38 height 12
click at [292, 238] on p at bounding box center [338, 244] width 505 height 12
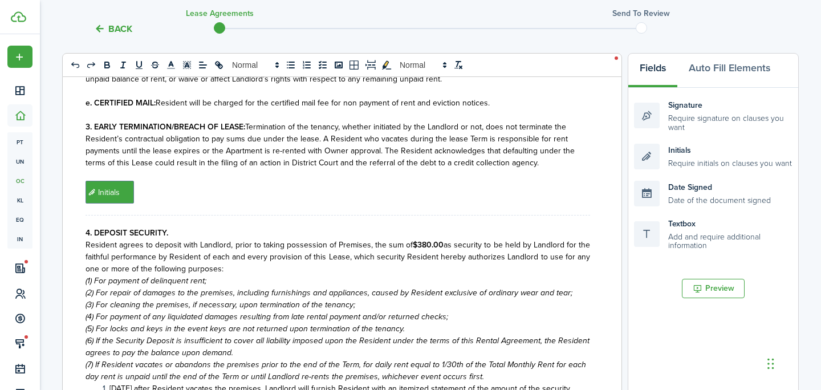
scroll to position [1147, 0]
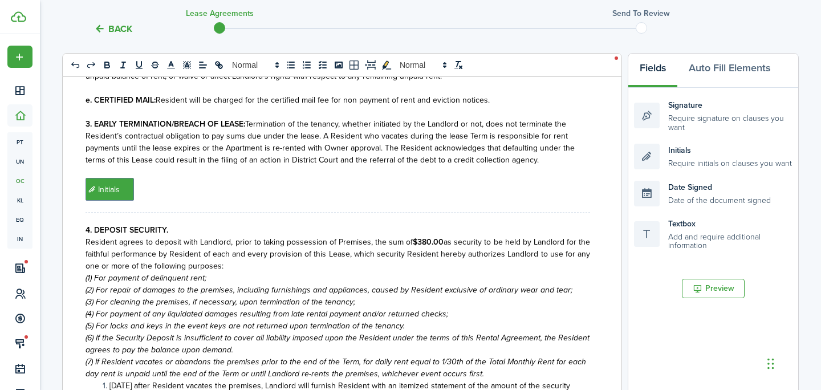
click at [431, 236] on strong "$380.00" at bounding box center [428, 242] width 31 height 12
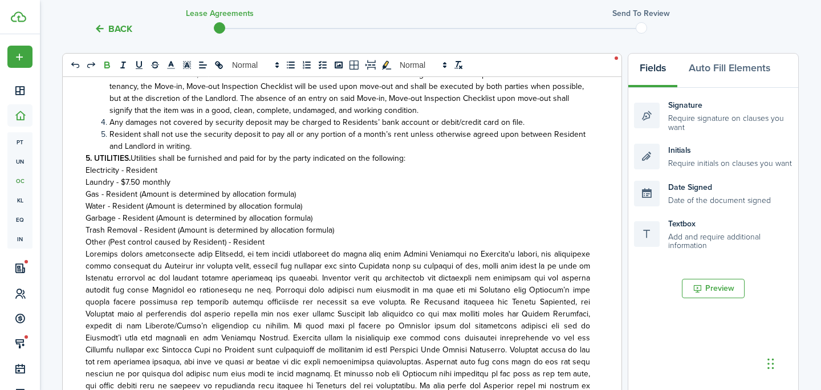
scroll to position [1605, 0]
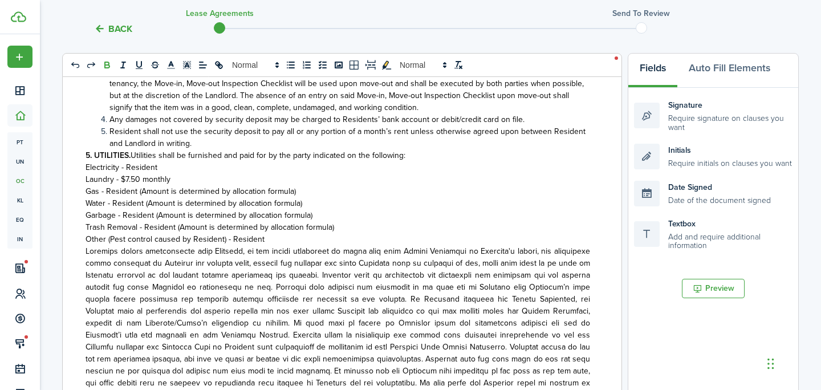
click at [129, 173] on span "Laundry - $7.50 monthly" at bounding box center [128, 179] width 85 height 12
drag, startPoint x: 136, startPoint y: 151, endPoint x: 126, endPoint y: 151, distance: 9.7
click at [126, 173] on span "Laundry - $7.50 monthly" at bounding box center [128, 179] width 85 height 12
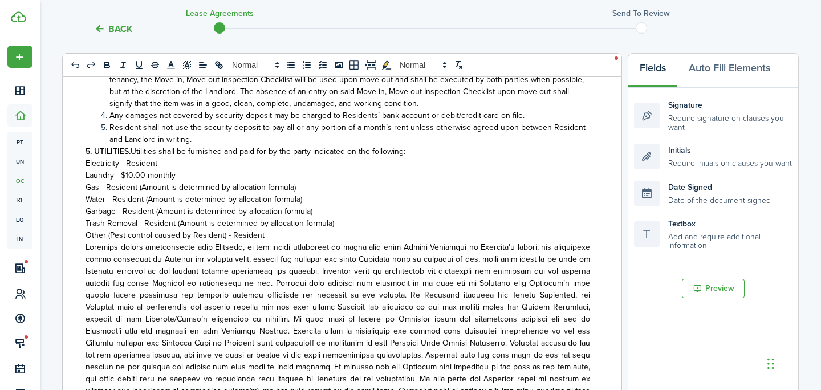
click at [208, 229] on span "Other (Pest control caused by Resident) - Resident" at bounding box center [175, 235] width 179 height 12
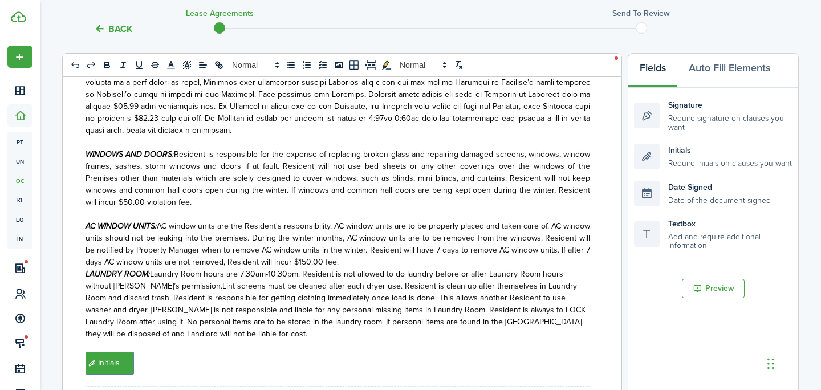
scroll to position [5522, 0]
click at [356, 232] on p "AC WINDOW UNITS: AC window units are the Resident's responsibility. AC window u…" at bounding box center [338, 244] width 505 height 48
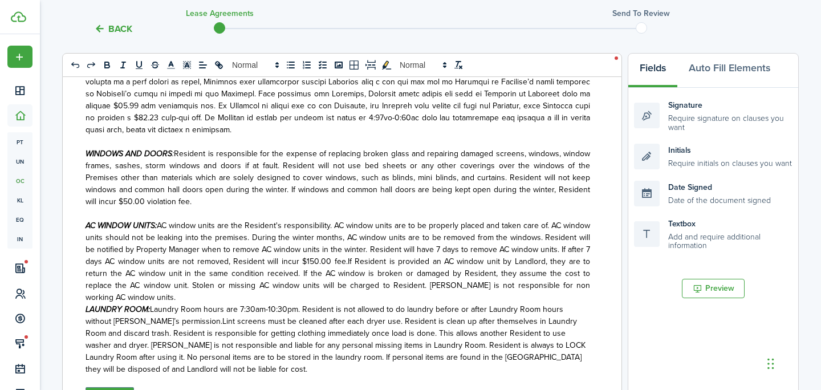
click at [337, 233] on span "AC window units are the Resident's responsibility. AC window units are to be pr…" at bounding box center [338, 262] width 505 height 84
click at [82, 266] on div "EVENING DOVE APARTMENTS DWELLING UNIT RENTAL AGREEMENT LANDLORD/OWNER: [PERSON_…" at bounding box center [338, 301] width 550 height 448
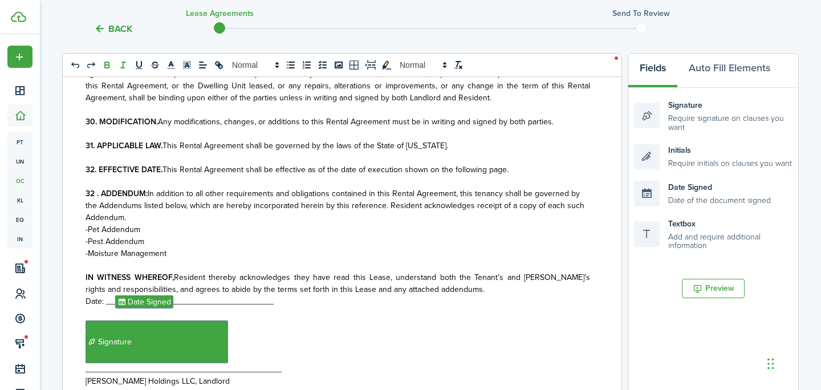
scroll to position [8089, 0]
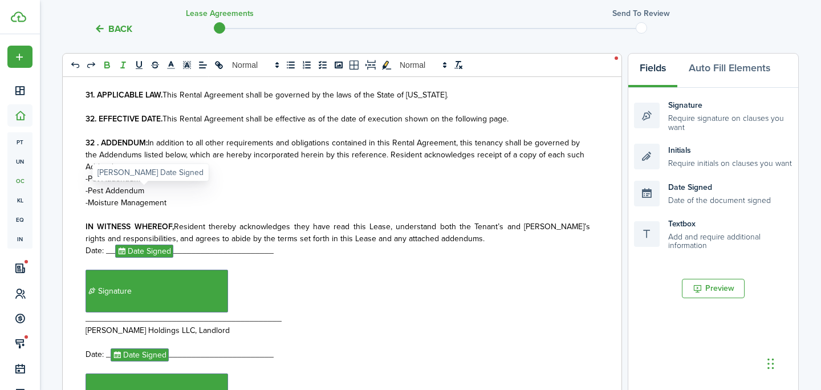
click at [159, 245] on span "Date Signed" at bounding box center [144, 251] width 58 height 13
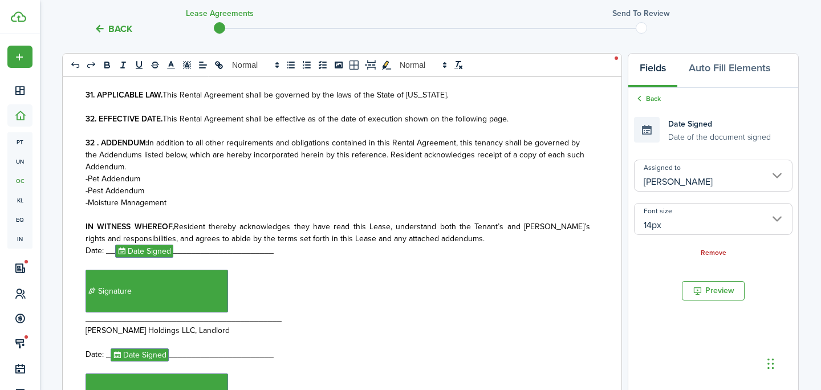
click at [687, 177] on input "[PERSON_NAME]" at bounding box center [713, 176] width 159 height 32
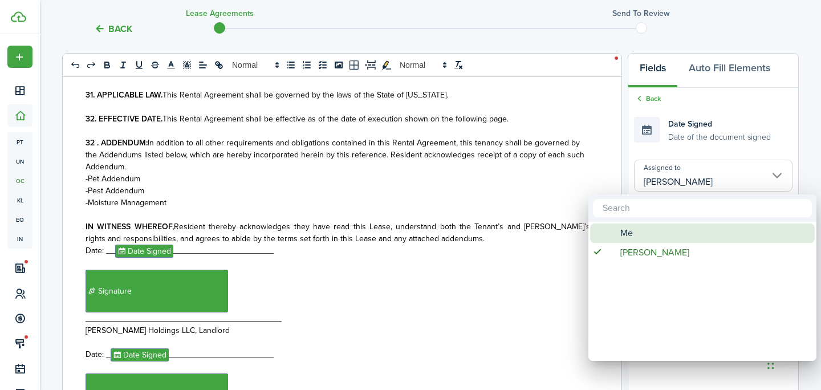
click at [651, 233] on div "Me" at bounding box center [707, 233] width 202 height 19
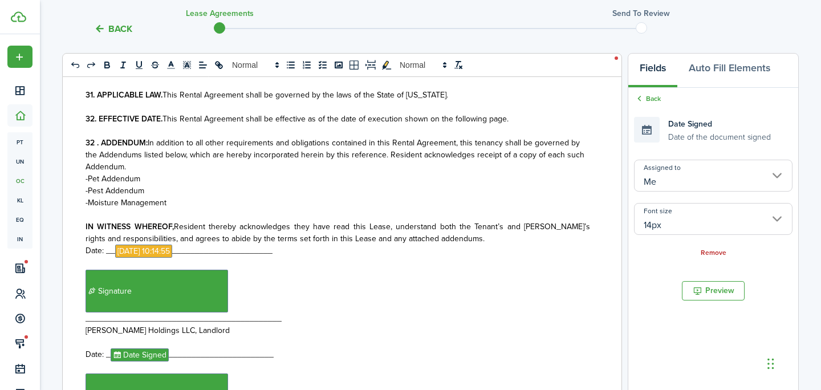
click at [219, 270] on span "Signature" at bounding box center [157, 291] width 143 height 43
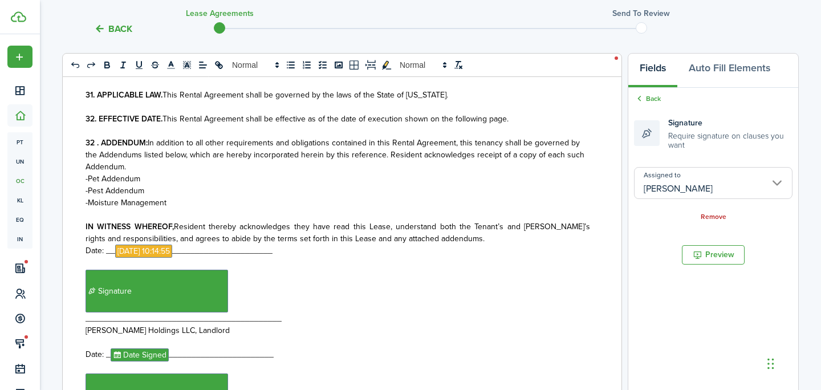
click at [667, 199] on div "Assigned to [PERSON_NAME] Remove" at bounding box center [713, 194] width 159 height 55
click at [682, 186] on input "[PERSON_NAME]" at bounding box center [713, 183] width 159 height 32
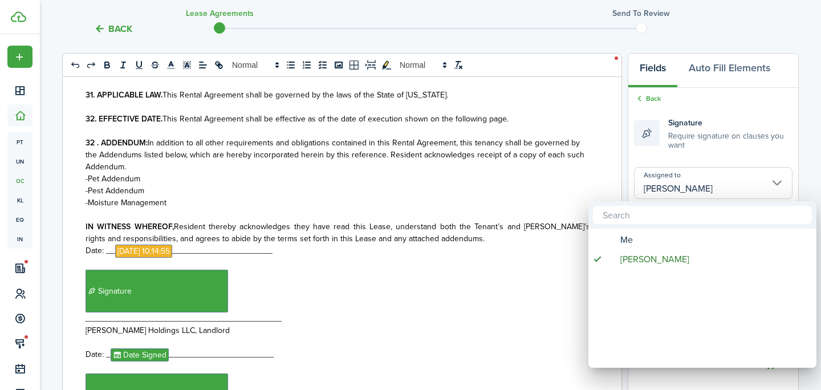
click at [661, 229] on mbsc-wheel "Me [PERSON_NAME]" at bounding box center [703, 298] width 228 height 139
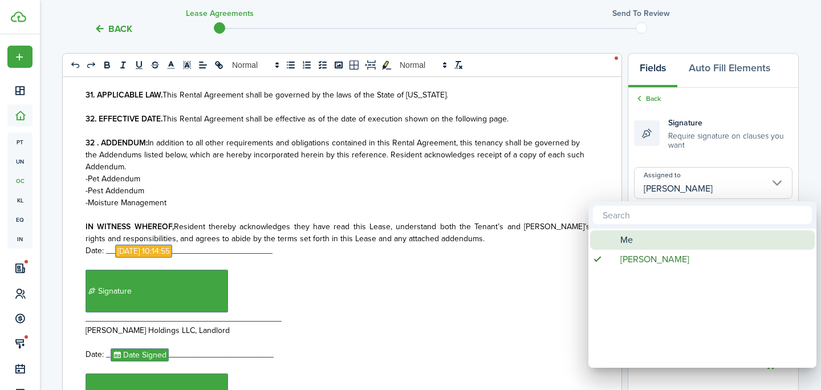
click at [661, 237] on div "Me" at bounding box center [707, 239] width 202 height 19
type input "Me"
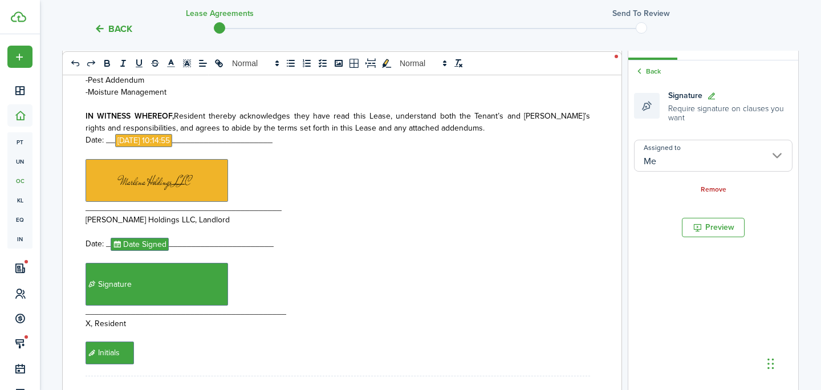
scroll to position [8294, 0]
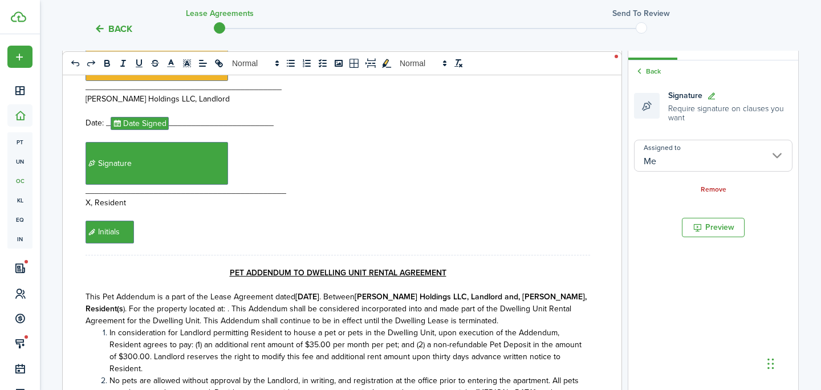
click at [303, 291] on strong "[DATE]" at bounding box center [307, 297] width 24 height 12
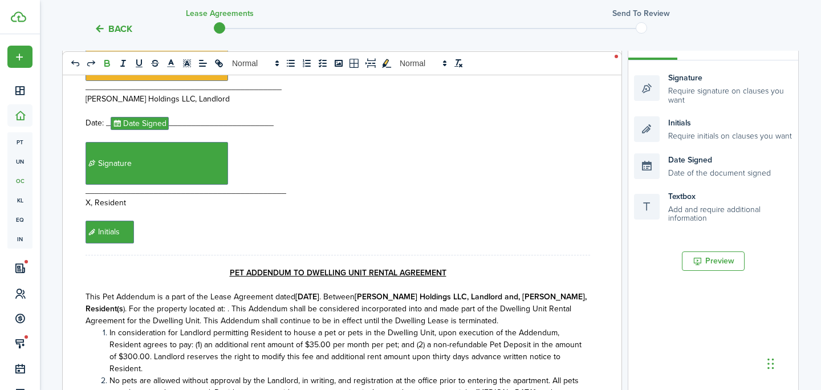
click at [317, 291] on strong "[DATE]" at bounding box center [307, 297] width 24 height 12
click at [338, 291] on span ". Between" at bounding box center [336, 297] width 35 height 12
drag, startPoint x: 508, startPoint y: 238, endPoint x: 547, endPoint y: 241, distance: 38.9
click at [548, 291] on strong "[PERSON_NAME] Holdings LLC, Landlord and, [PERSON_NAME], Resident(s" at bounding box center [336, 303] width 501 height 24
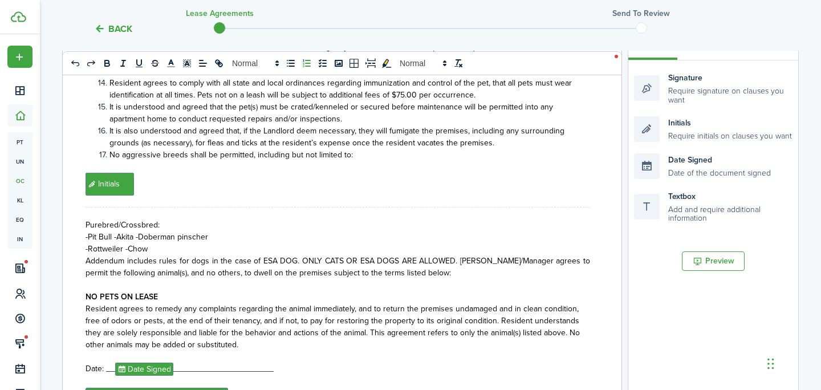
scroll to position [9035, 0]
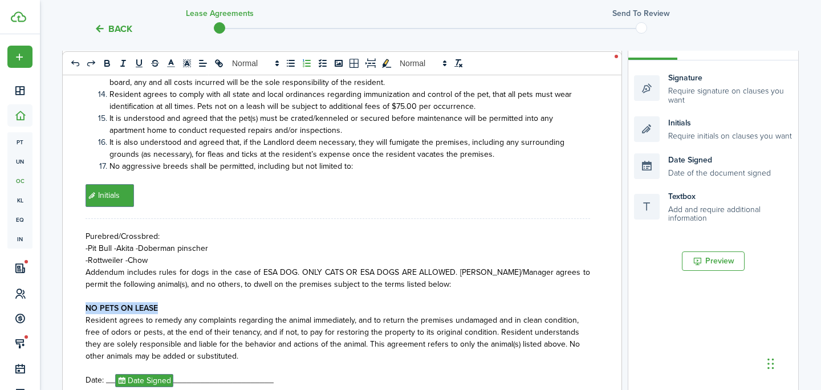
drag, startPoint x: 184, startPoint y: 238, endPoint x: 76, endPoint y: 237, distance: 108.4
click at [76, 238] on div "EVENING DOVE APARTMENTS DWELLING UNIT RENTAL AGREEMENT LANDLORD/OWNER: [PERSON_…" at bounding box center [338, 274] width 550 height 448
drag, startPoint x: 151, startPoint y: 237, endPoint x: 51, endPoint y: 237, distance: 100.4
click at [51, 237] on div "Back Lease Agreements Send to review Template editor Add the text-boxes, signat…" at bounding box center [430, 252] width 781 height 816
click at [113, 63] on button "bold" at bounding box center [107, 63] width 16 height 14
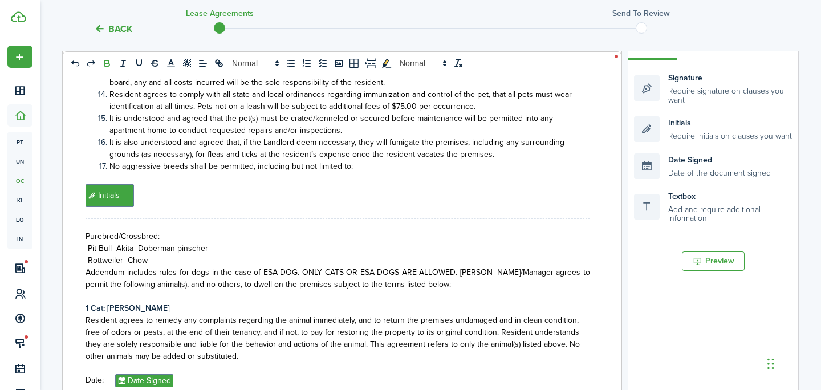
click at [82, 246] on div "EVENING DOVE APARTMENTS DWELLING UNIT RENTAL AGREEMENT LANDLORD/OWNER: [PERSON_…" at bounding box center [338, 274] width 550 height 448
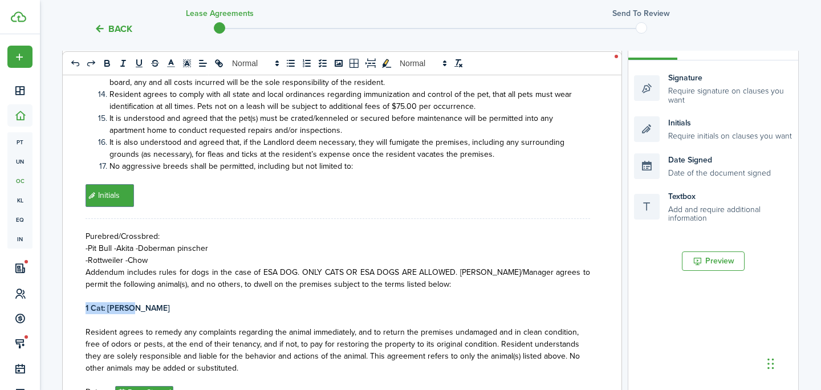
drag, startPoint x: 140, startPoint y: 238, endPoint x: 58, endPoint y: 238, distance: 82.7
click at [58, 238] on div "Back Lease Agreements Send to review Template editor Add the text-boxes, signat…" at bounding box center [430, 252] width 781 height 816
click at [112, 65] on icon "bold" at bounding box center [107, 63] width 10 height 10
click at [111, 65] on icon "bold" at bounding box center [107, 63] width 10 height 10
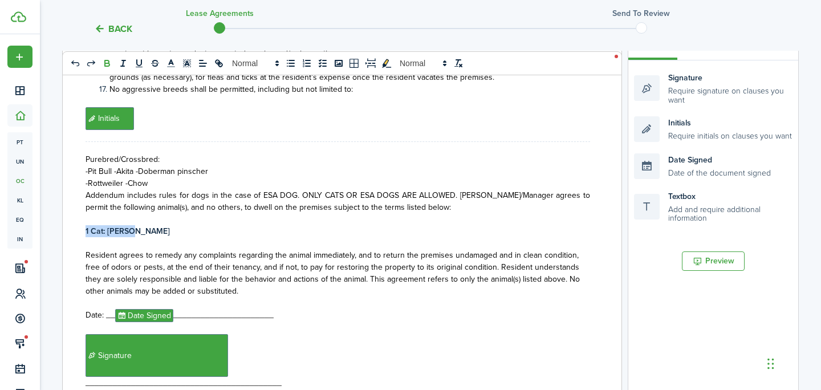
scroll to position [9212, 0]
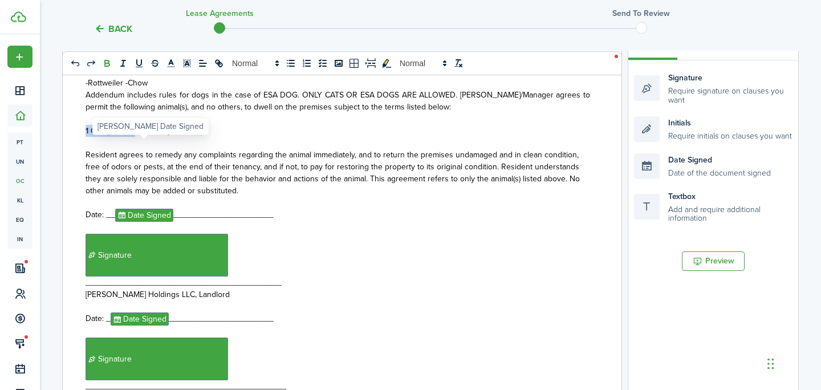
click at [140, 209] on span "Date Signed" at bounding box center [144, 215] width 58 height 13
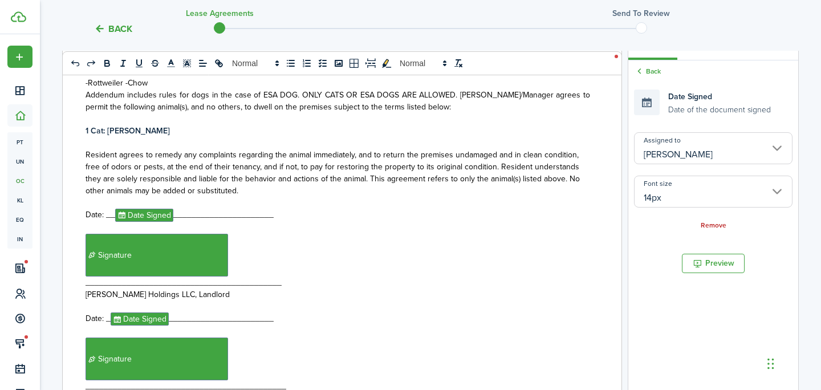
click at [702, 156] on input "[PERSON_NAME]" at bounding box center [713, 148] width 159 height 32
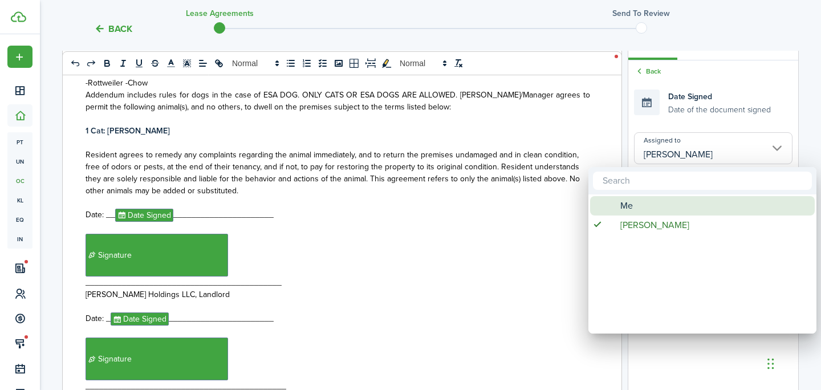
click at [638, 209] on div "Me" at bounding box center [707, 205] width 202 height 19
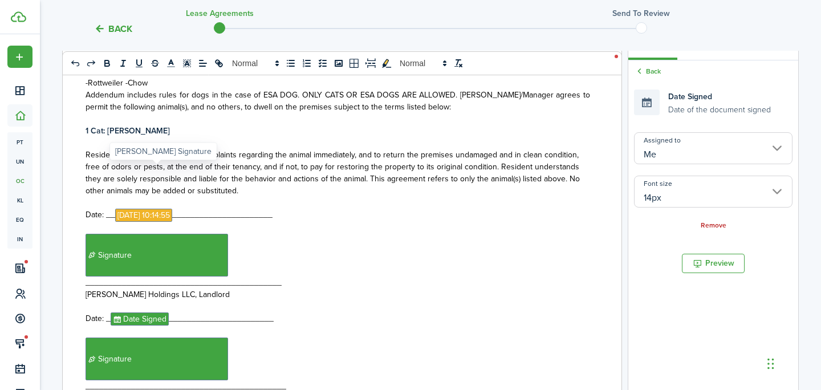
click at [172, 234] on span "Signature" at bounding box center [157, 255] width 143 height 43
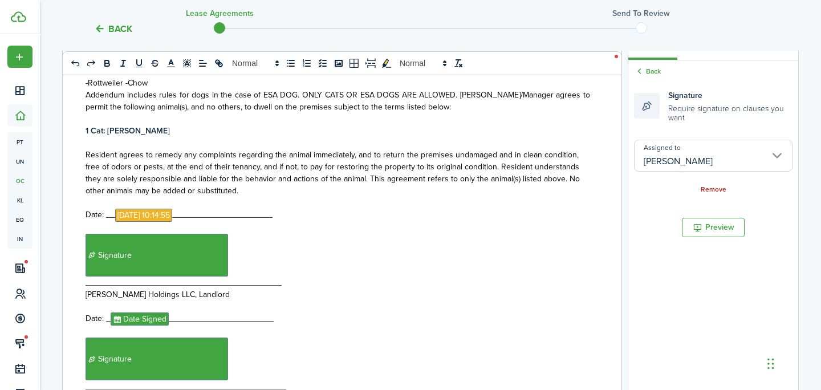
click at [757, 159] on input "[PERSON_NAME]" at bounding box center [713, 156] width 159 height 32
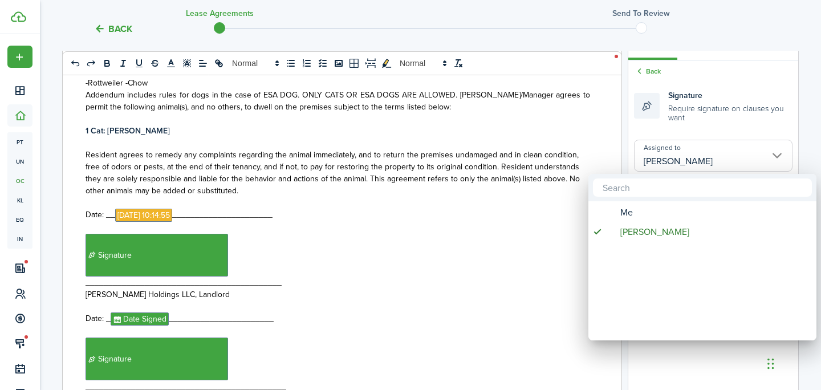
click at [647, 203] on div "Me" at bounding box center [707, 212] width 202 height 19
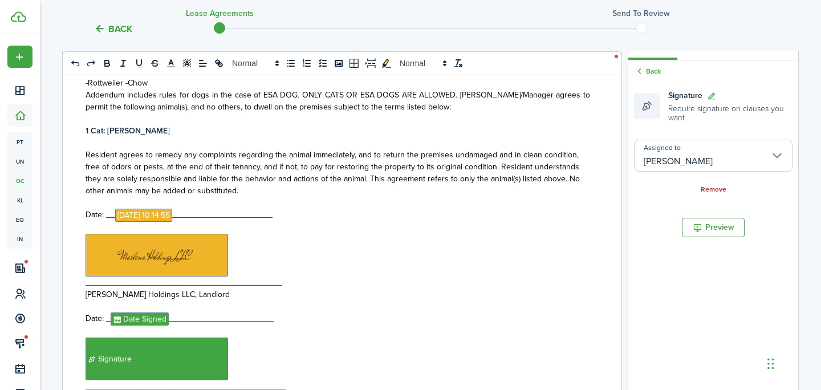
type input "Me"
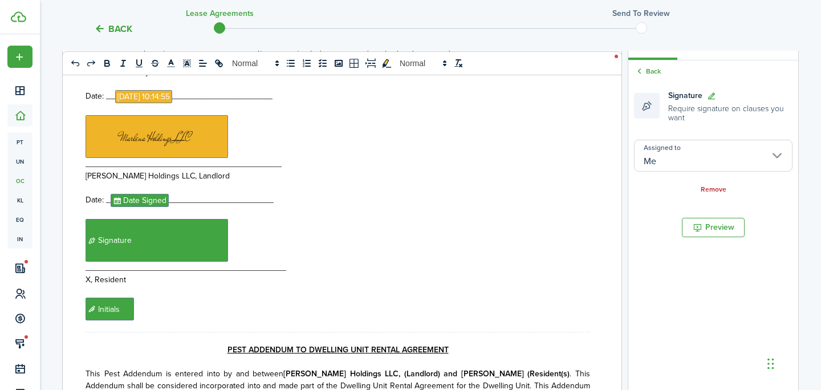
scroll to position [9333, 0]
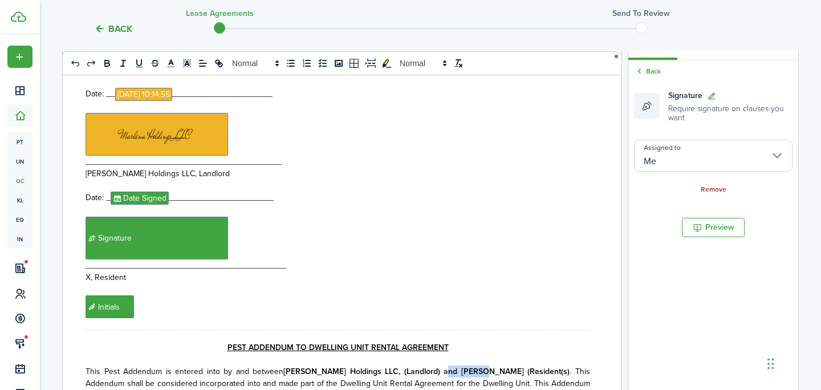
drag, startPoint x: 456, startPoint y: 305, endPoint x: 425, endPoint y: 303, distance: 31.4
click at [426, 366] on strong "[PERSON_NAME] Holdings LLC, (Landlord) and [PERSON_NAME] (Resident(s)" at bounding box center [426, 372] width 286 height 12
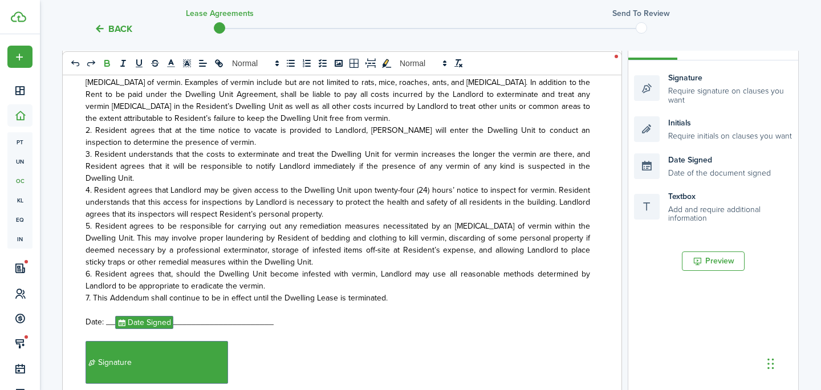
scroll to position [9700, 0]
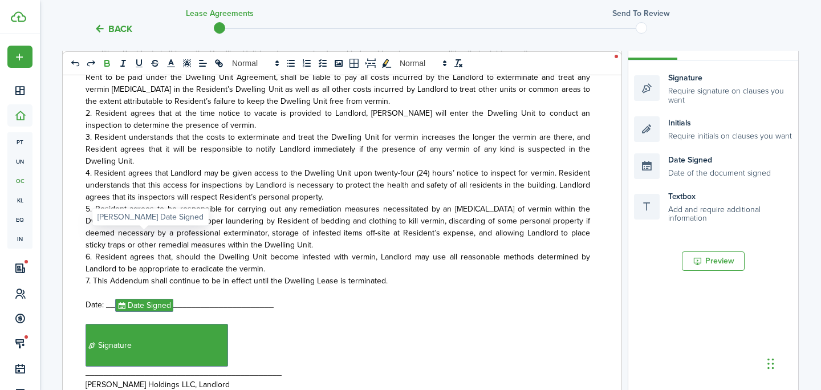
click at [138, 299] on span "Date Signed" at bounding box center [144, 305] width 58 height 13
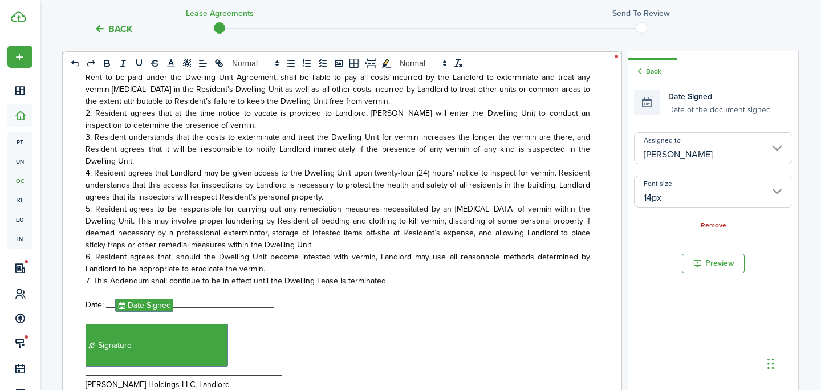
click at [703, 156] on input "[PERSON_NAME]" at bounding box center [713, 148] width 159 height 32
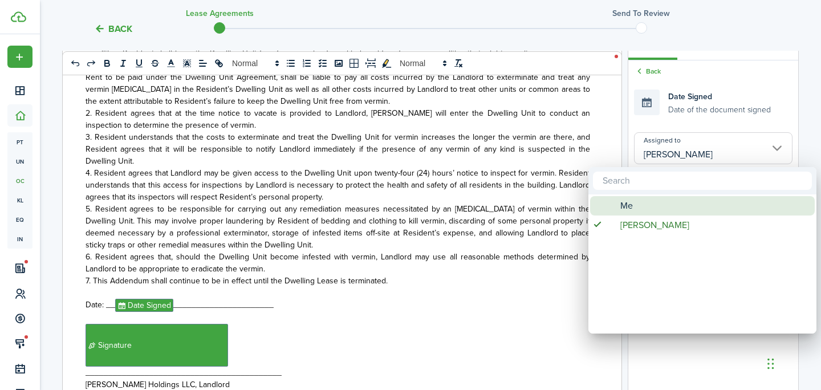
click at [659, 202] on div "Me" at bounding box center [707, 205] width 202 height 19
type input "Me"
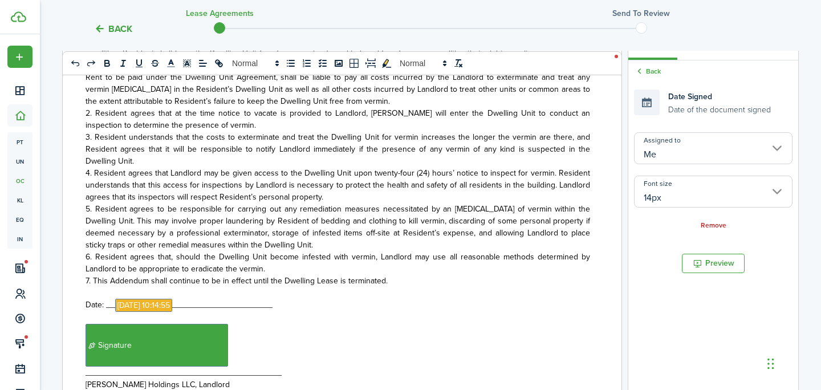
click at [325, 251] on p "6. Resident agrees that, should the Dwelling Unit become infested with vermin, …" at bounding box center [338, 263] width 505 height 24
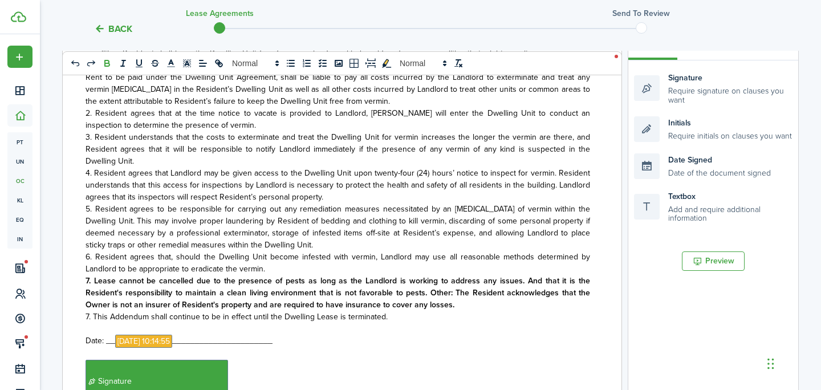
click at [93, 311] on span "7. This Addendum shall continue to be in effect until the Dwelling Lease is ter…" at bounding box center [237, 317] width 302 height 12
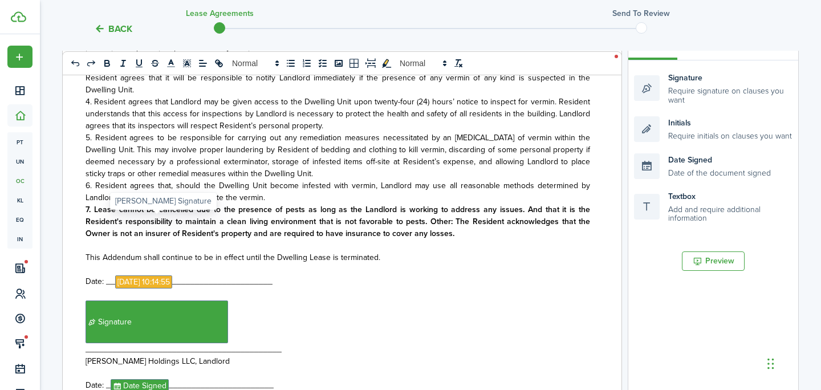
scroll to position [9789, 0]
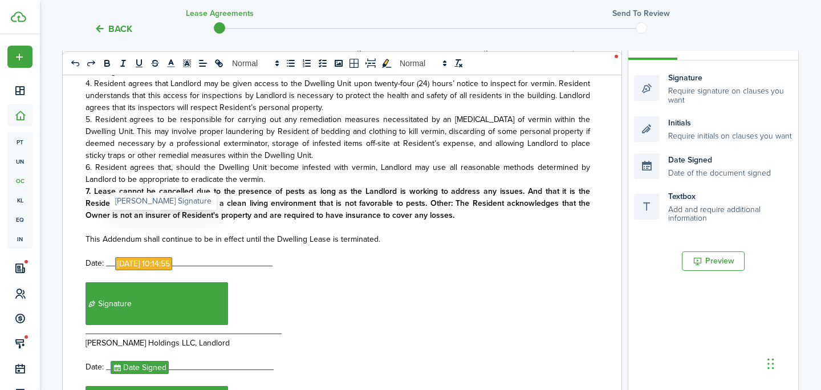
click at [141, 282] on span "Signature" at bounding box center [157, 303] width 143 height 43
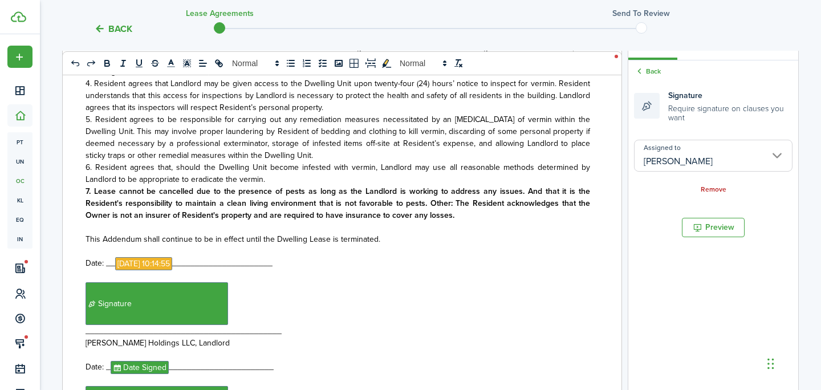
click at [662, 159] on input "[PERSON_NAME]" at bounding box center [713, 156] width 159 height 32
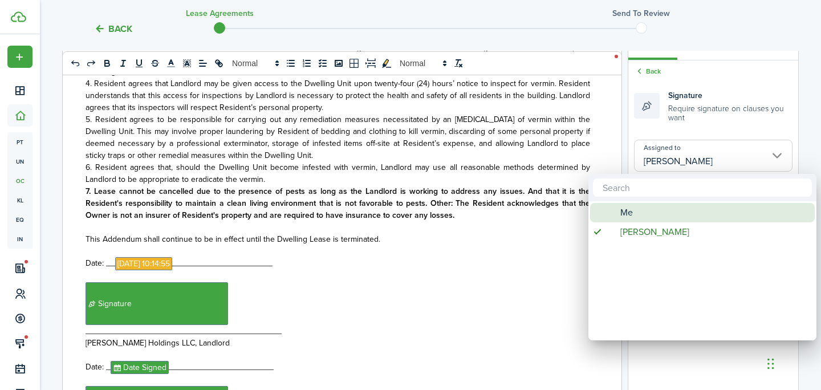
click at [646, 220] on div "Me" at bounding box center [707, 212] width 202 height 19
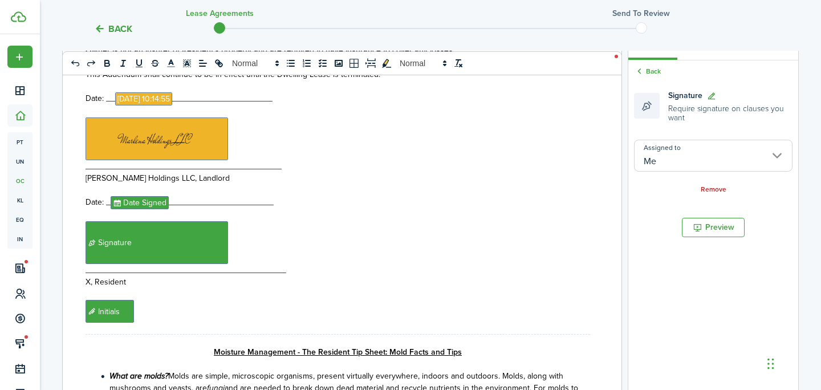
scroll to position [10002, 0]
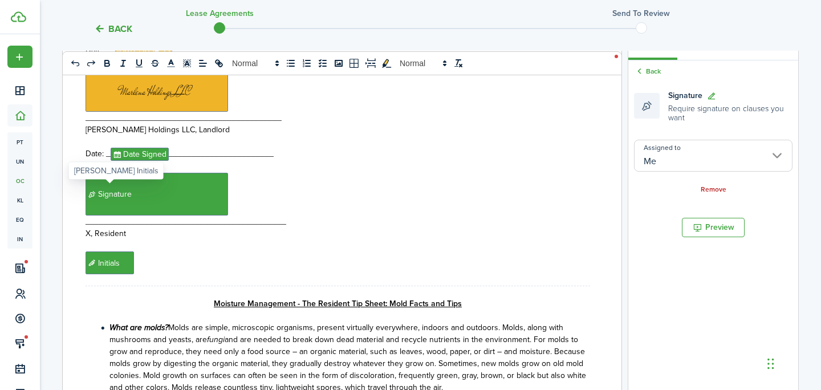
click at [107, 252] on span "Initials" at bounding box center [110, 263] width 48 height 23
click at [119, 252] on span "Initials" at bounding box center [110, 263] width 48 height 23
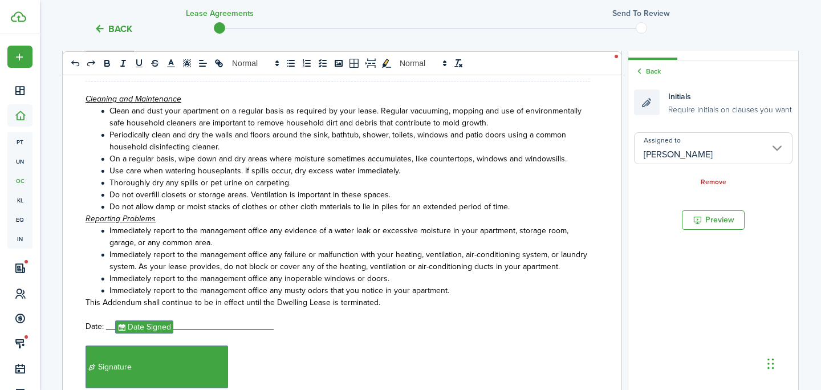
scroll to position [10833, 0]
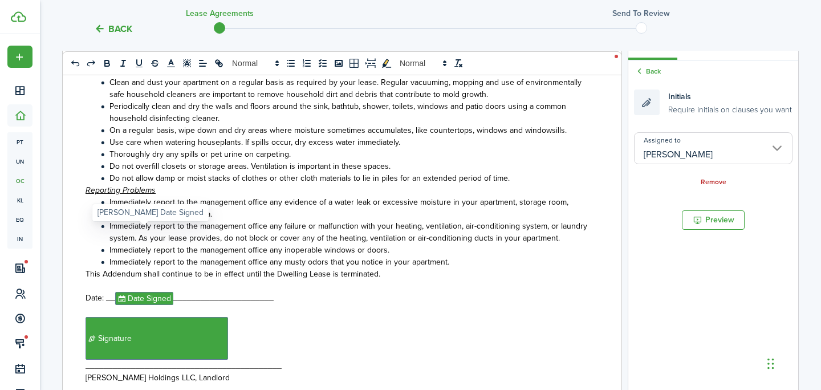
click at [152, 292] on span "Date Signed" at bounding box center [144, 298] width 58 height 13
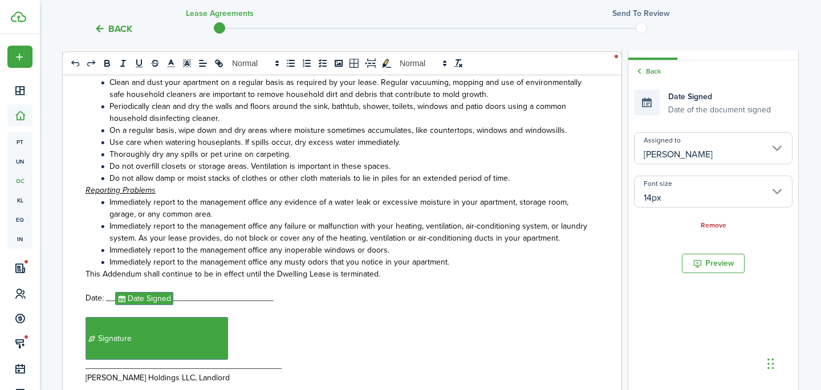
click at [659, 147] on input "[PERSON_NAME]" at bounding box center [713, 148] width 159 height 32
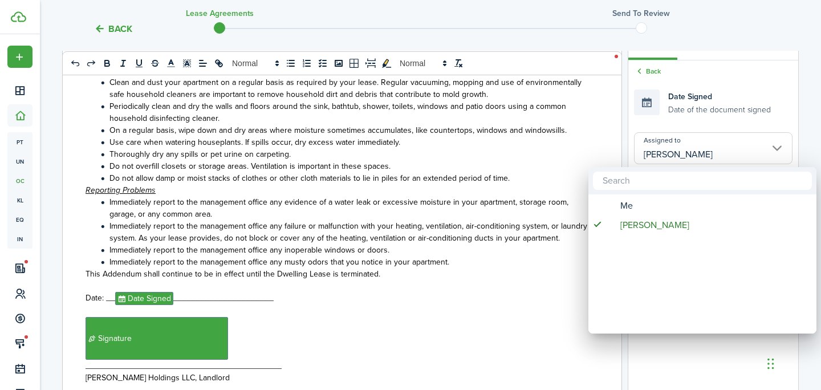
click at [637, 192] on div at bounding box center [703, 180] width 228 height 27
click at [636, 198] on div "Me" at bounding box center [707, 205] width 202 height 19
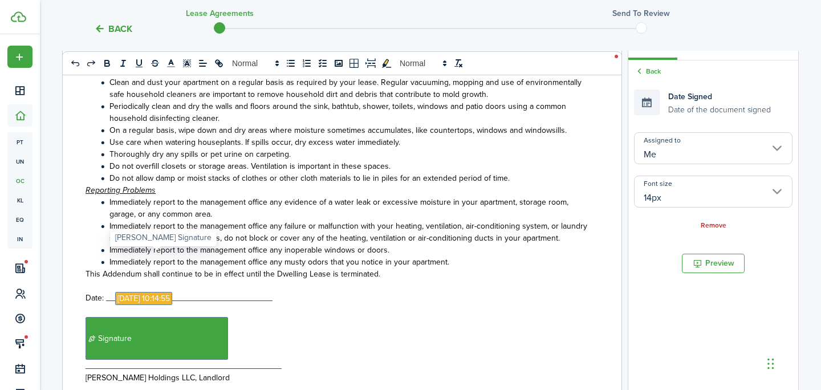
click at [187, 317] on span "Signature" at bounding box center [157, 338] width 143 height 43
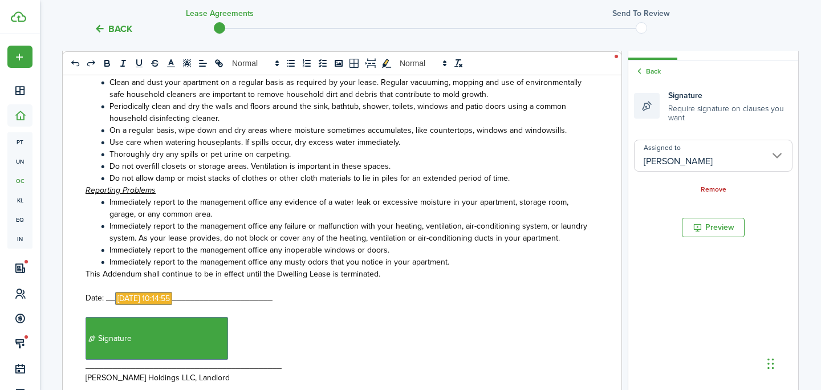
click at [648, 171] on input "[PERSON_NAME]" at bounding box center [713, 156] width 159 height 32
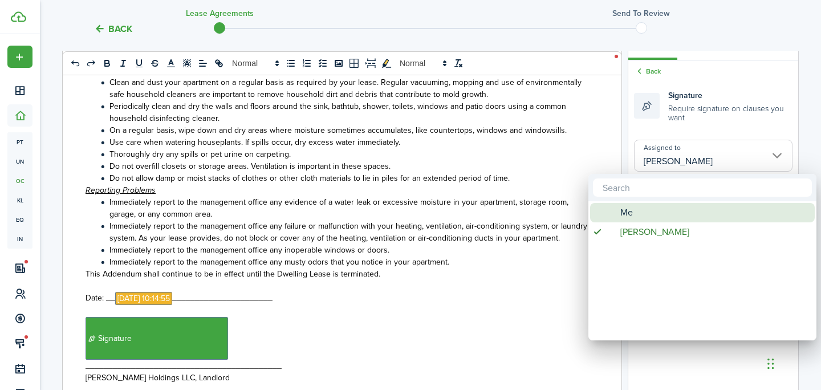
click at [641, 204] on div "Me" at bounding box center [707, 212] width 202 height 19
type input "Me"
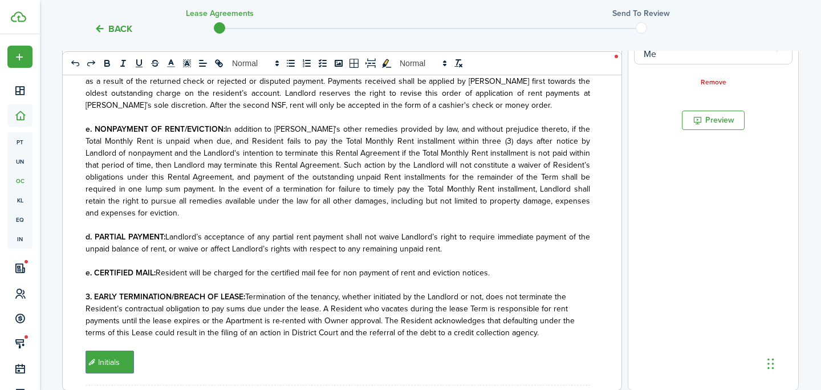
scroll to position [470, 0]
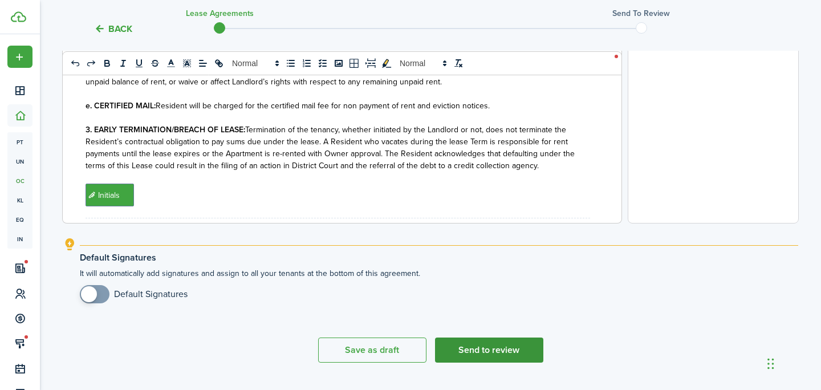
click at [465, 343] on button "Send to review" at bounding box center [489, 350] width 108 height 25
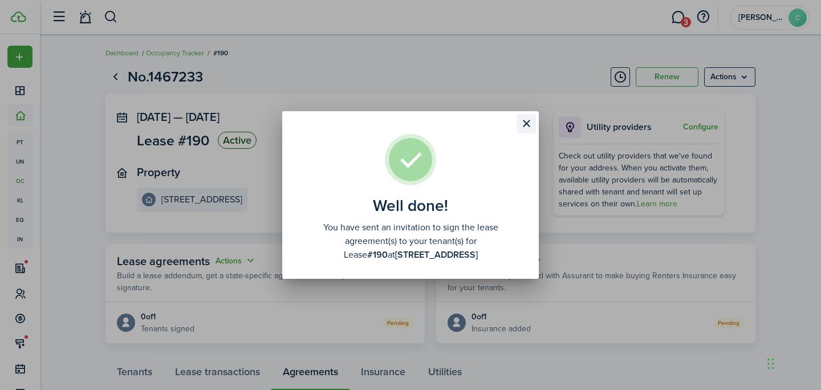
click at [525, 118] on button "Close modal" at bounding box center [526, 123] width 19 height 19
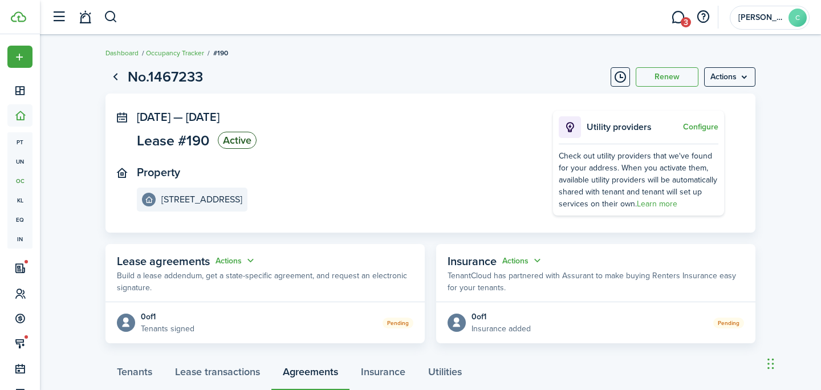
scroll to position [78, 0]
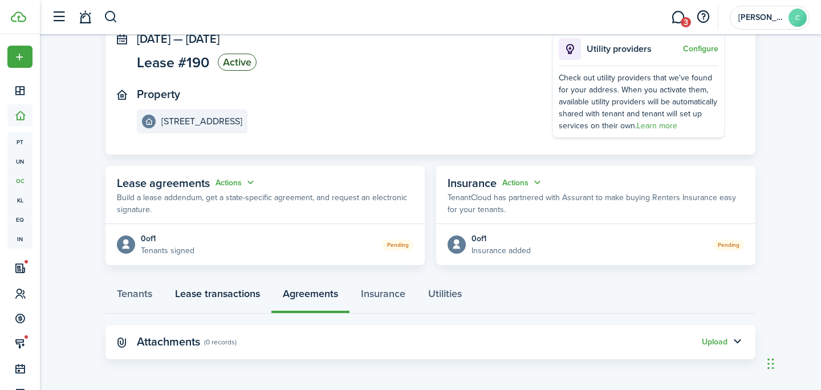
click at [195, 303] on link "Lease transactions" at bounding box center [218, 296] width 108 height 34
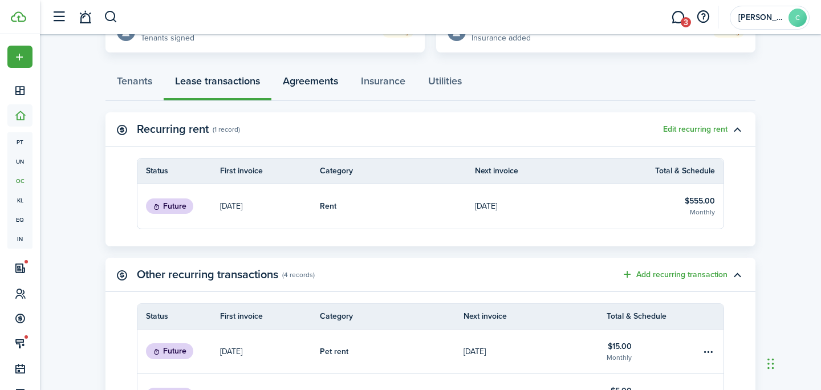
scroll to position [259, 0]
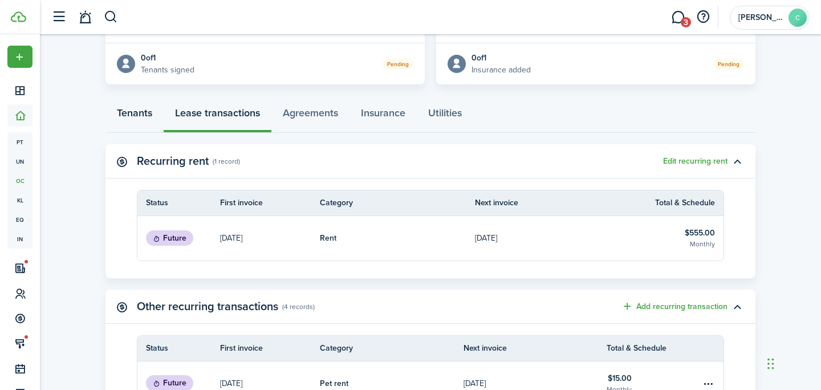
click at [140, 114] on link "Tenants" at bounding box center [135, 116] width 58 height 34
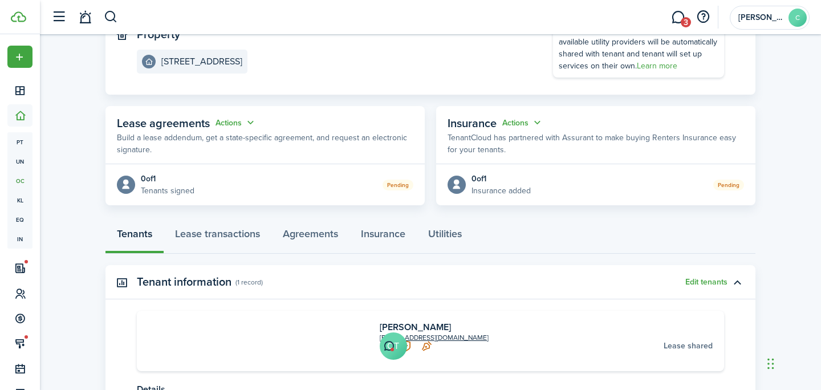
scroll to position [241, 0]
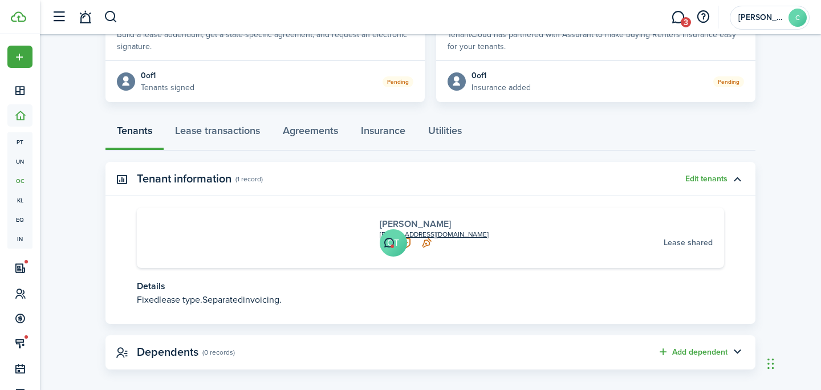
click at [380, 225] on link "[PERSON_NAME]" at bounding box center [415, 223] width 71 height 13
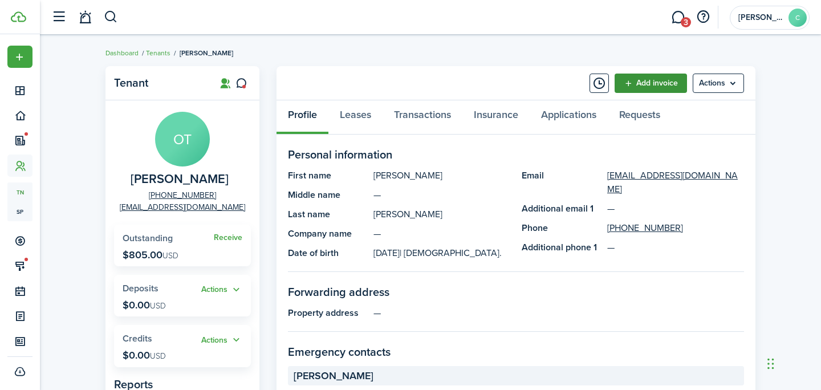
click at [640, 86] on link "Add invoice" at bounding box center [651, 83] width 72 height 19
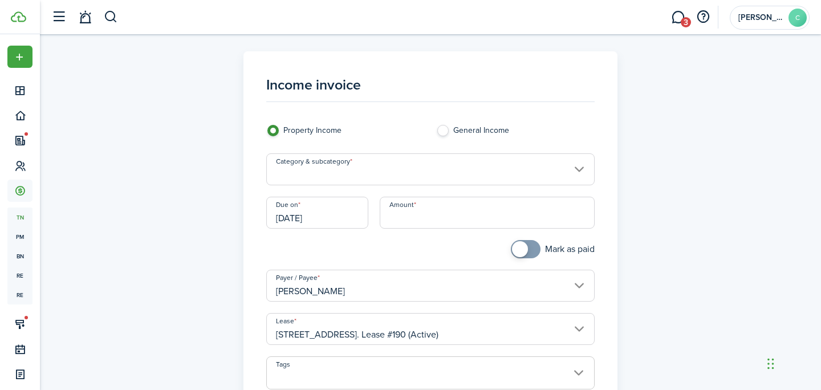
click at [392, 172] on input "Category & subcategory" at bounding box center [430, 169] width 329 height 32
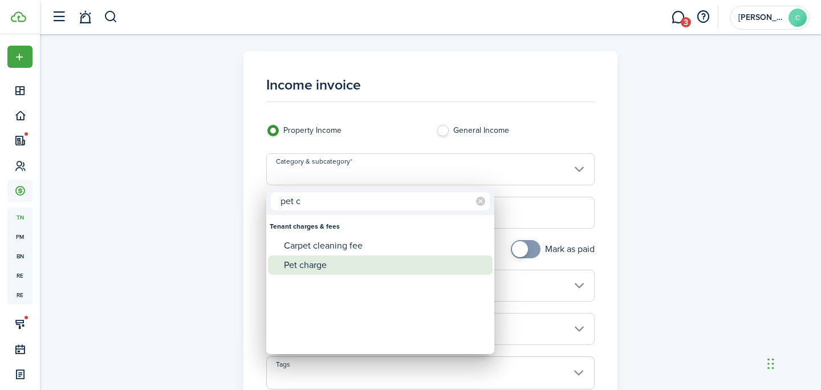
type input "pet c"
click at [360, 264] on div "Pet charge" at bounding box center [385, 265] width 202 height 19
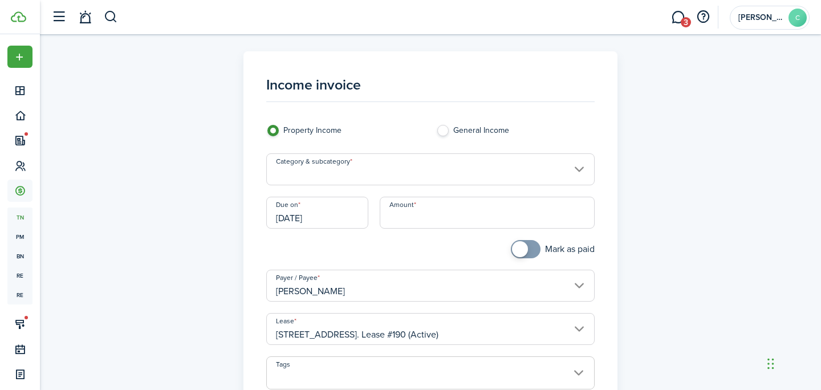
type input "Tenant charges & fees / Pet charge"
click at [392, 219] on input "Amount" at bounding box center [488, 213] width 216 height 32
click at [294, 209] on input "[DATE]" at bounding box center [317, 213] width 102 height 32
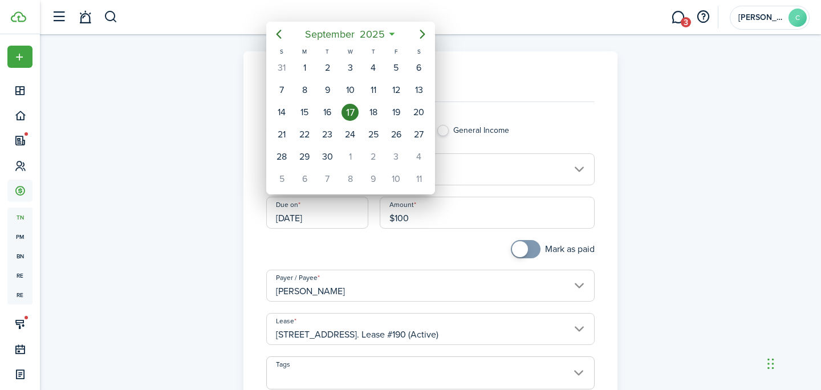
type input "$100.00"
click at [375, 137] on div "25" at bounding box center [372, 134] width 17 height 17
type input "[DATE]"
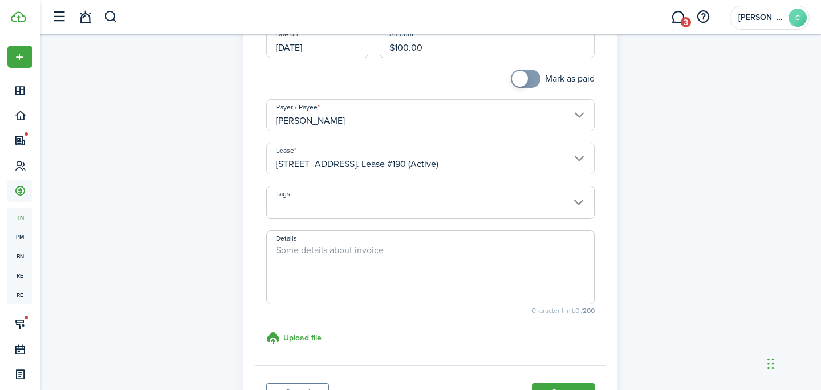
scroll to position [217, 0]
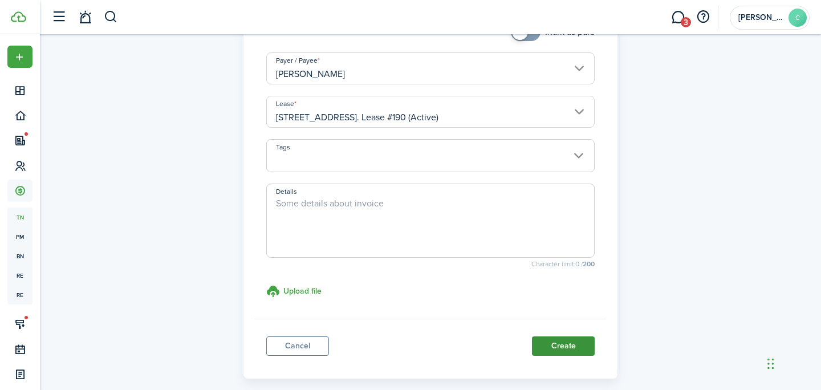
click at [565, 346] on button "Create" at bounding box center [563, 346] width 63 height 19
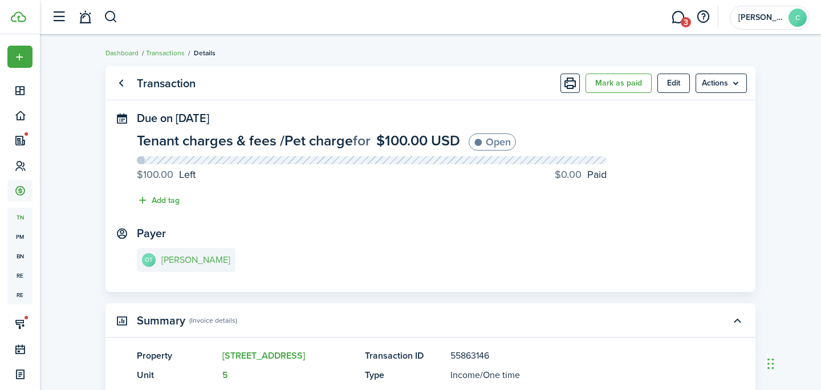
click at [169, 269] on link "OT [PERSON_NAME]" at bounding box center [186, 260] width 99 height 24
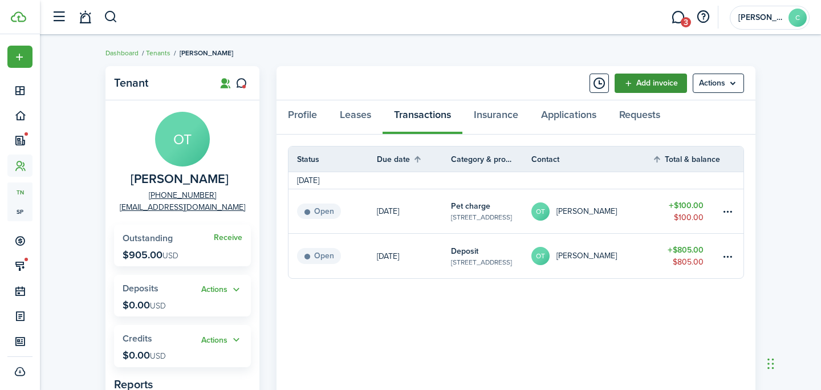
click at [642, 76] on link "Add invoice" at bounding box center [651, 83] width 72 height 19
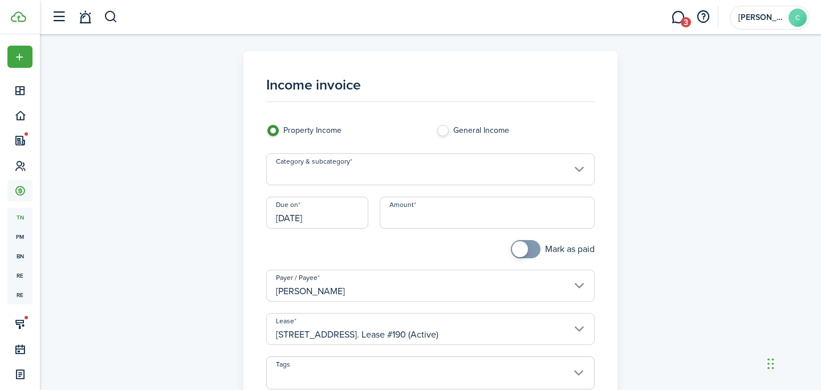
click at [400, 225] on input "Amount" at bounding box center [488, 213] width 216 height 32
click at [324, 179] on input "Category & subcategory" at bounding box center [430, 169] width 329 height 32
type input "$114.00"
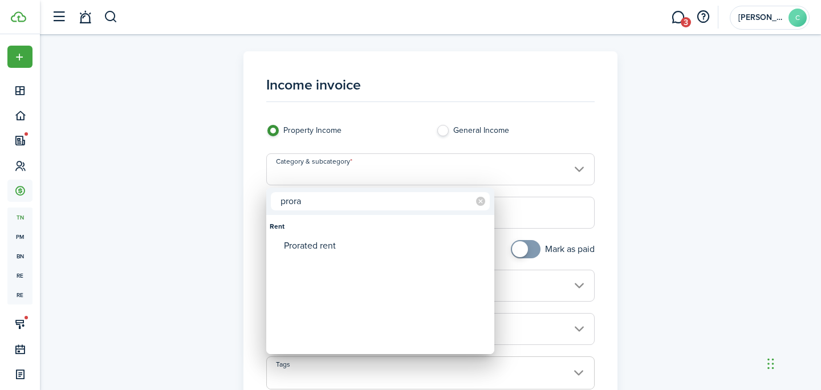
type input "prora"
click at [341, 245] on div "Prorated rent" at bounding box center [385, 245] width 202 height 19
type input "Rent / Prorated rent"
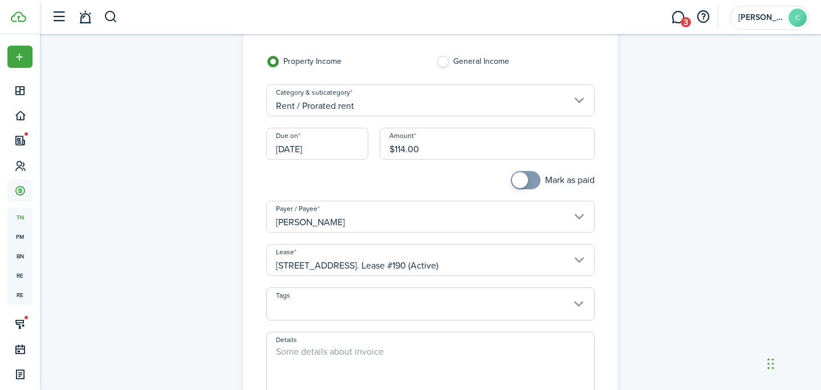
scroll to position [82, 0]
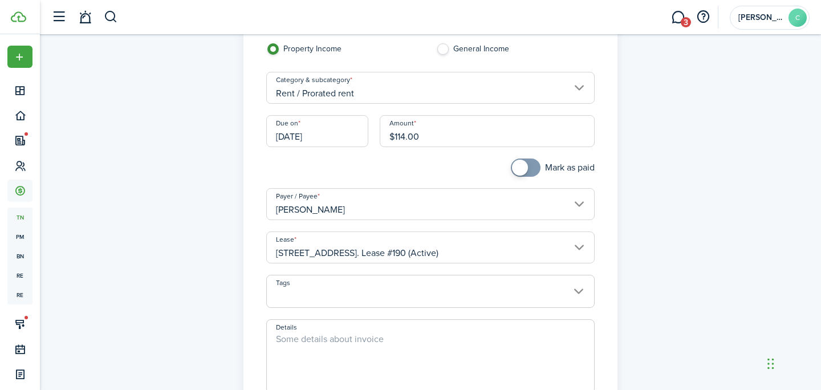
click at [319, 139] on input "[DATE]" at bounding box center [317, 131] width 102 height 32
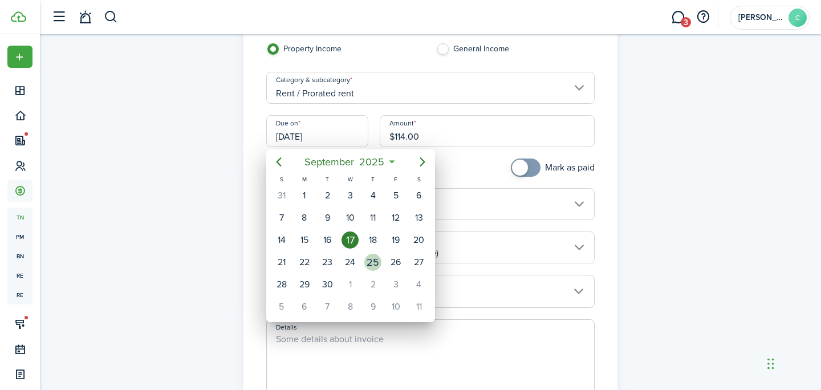
click at [365, 258] on div "25" at bounding box center [372, 262] width 17 height 17
type input "[DATE]"
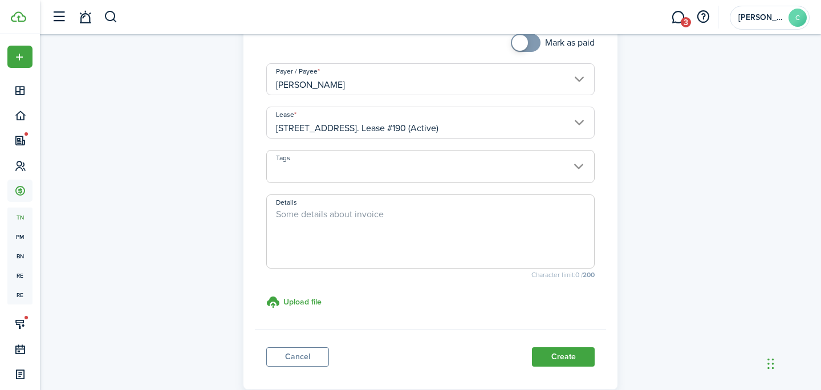
scroll to position [255, 0]
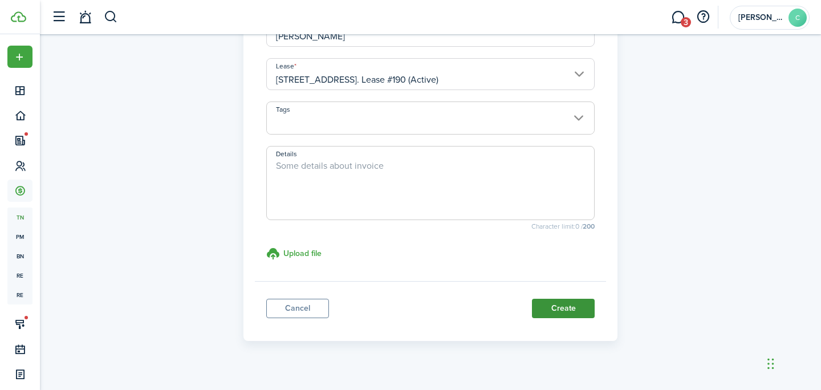
click at [557, 317] on button "Create" at bounding box center [563, 308] width 63 height 19
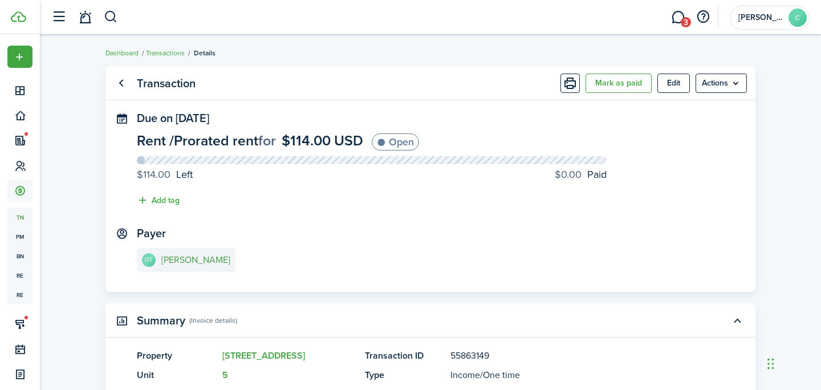
click at [176, 258] on e-details-info-title "[PERSON_NAME]" at bounding box center [195, 260] width 69 height 10
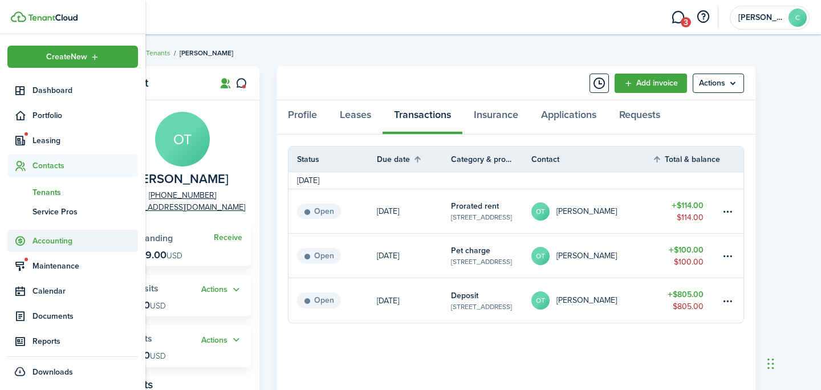
click at [51, 232] on span "Accounting" at bounding box center [72, 241] width 131 height 22
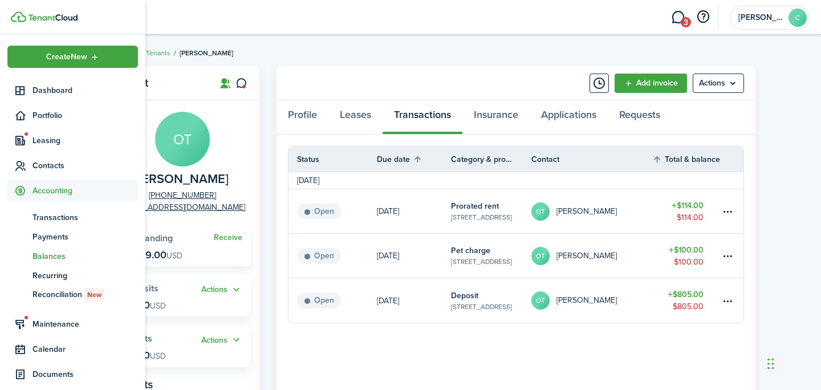
click at [58, 257] on span "Balances" at bounding box center [86, 256] width 106 height 12
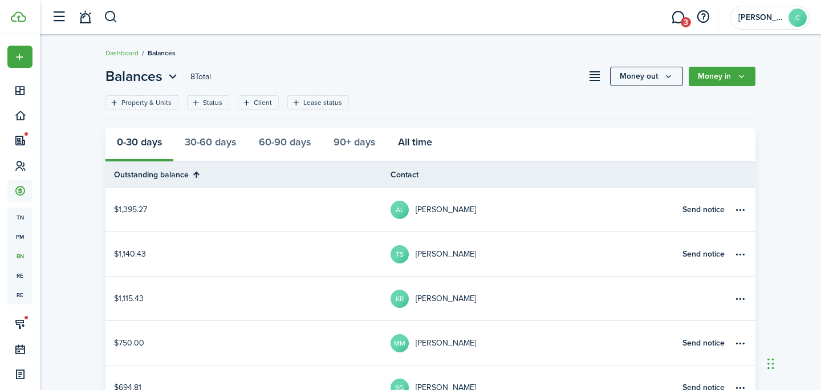
click at [423, 138] on button "All time" at bounding box center [415, 145] width 57 height 34
